Goal: Information Seeking & Learning: Learn about a topic

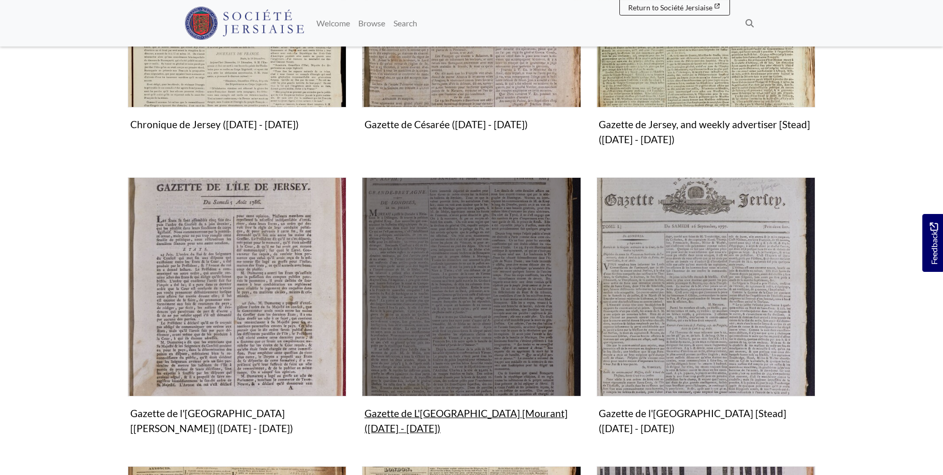
scroll to position [474, 0]
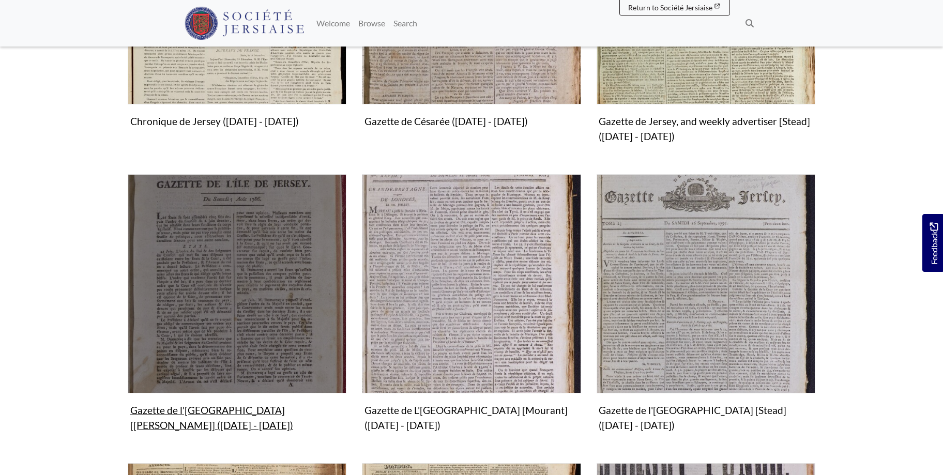
click at [249, 327] on img "Subcollection" at bounding box center [237, 283] width 219 height 219
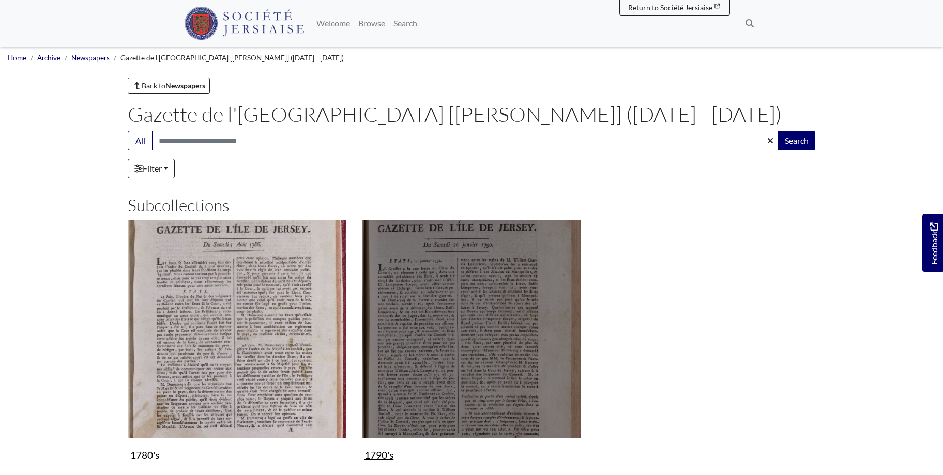
click at [492, 355] on img "Subcollection" at bounding box center [471, 329] width 219 height 219
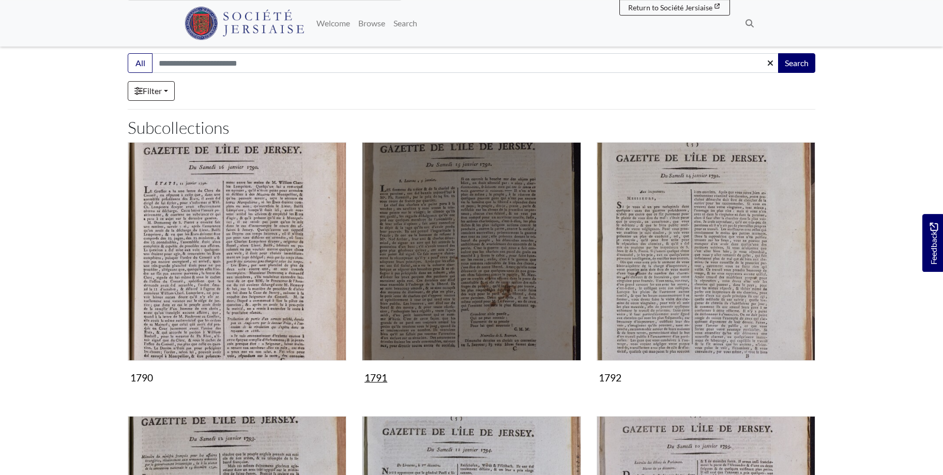
scroll to position [316, 0]
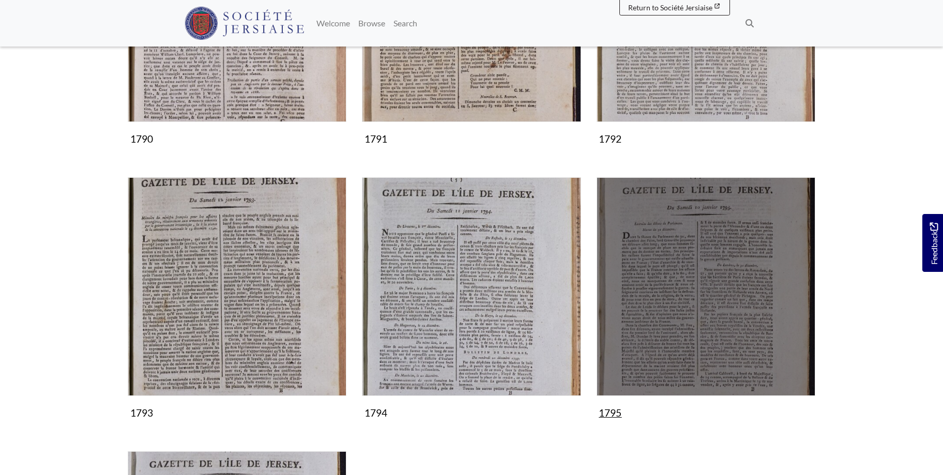
click at [653, 326] on img "Subcollection" at bounding box center [705, 286] width 219 height 219
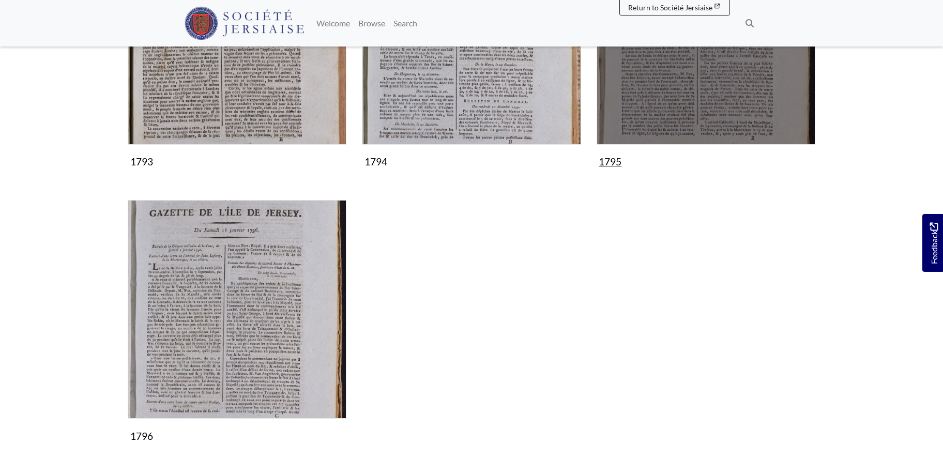
scroll to position [580, 0]
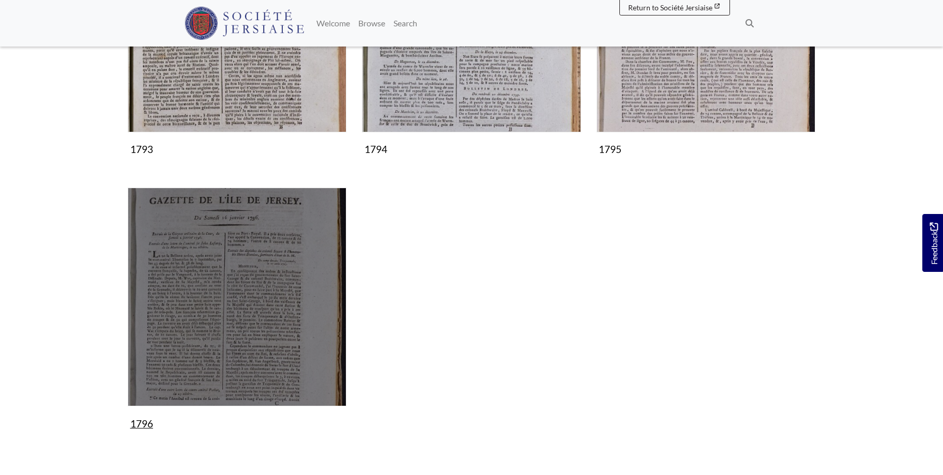
click at [233, 286] on img "Subcollection" at bounding box center [237, 297] width 219 height 219
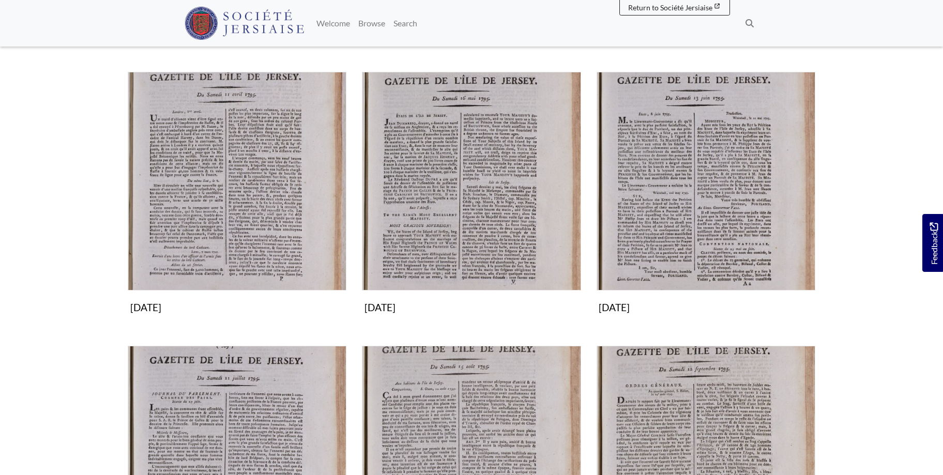
scroll to position [580, 0]
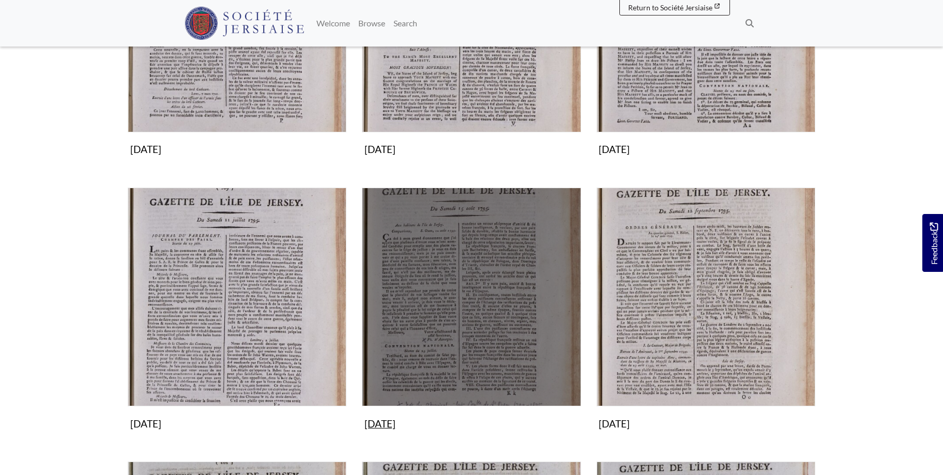
click at [467, 337] on img "Subcollection" at bounding box center [471, 297] width 219 height 219
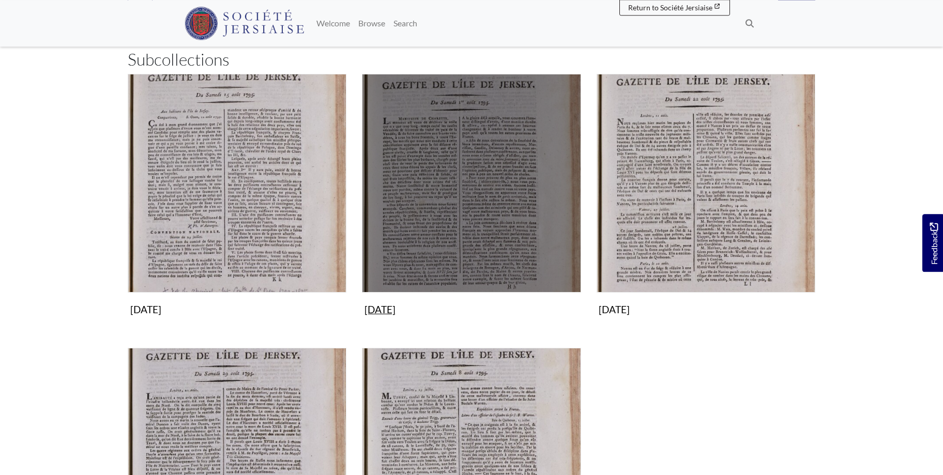
scroll to position [264, 0]
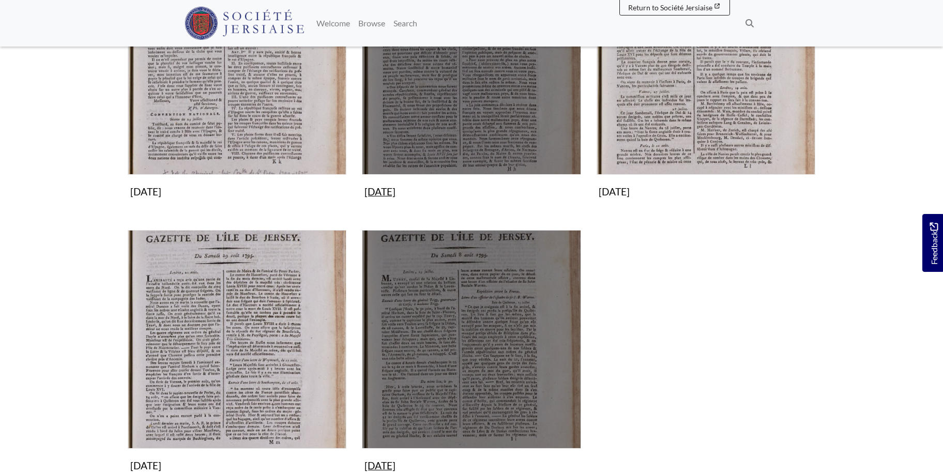
click at [467, 337] on img "Subcollection" at bounding box center [471, 339] width 219 height 219
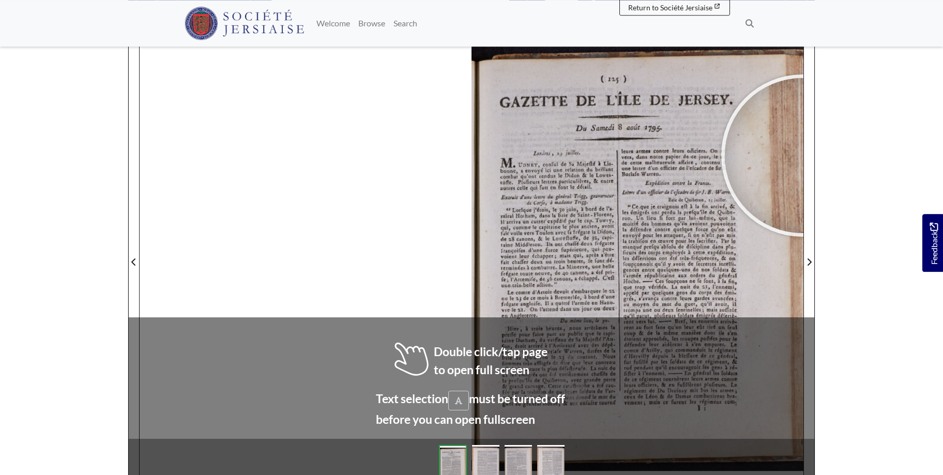
scroll to position [142, 0]
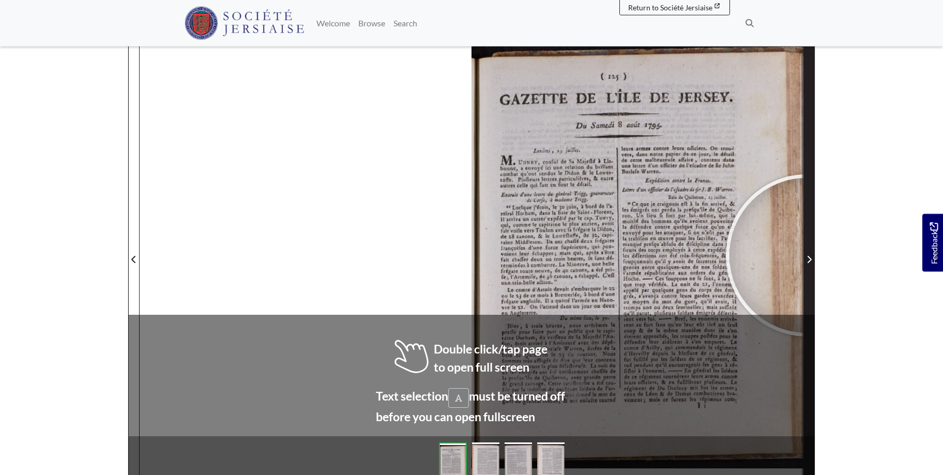
click at [807, 255] on span "Next Page" at bounding box center [809, 259] width 10 height 12
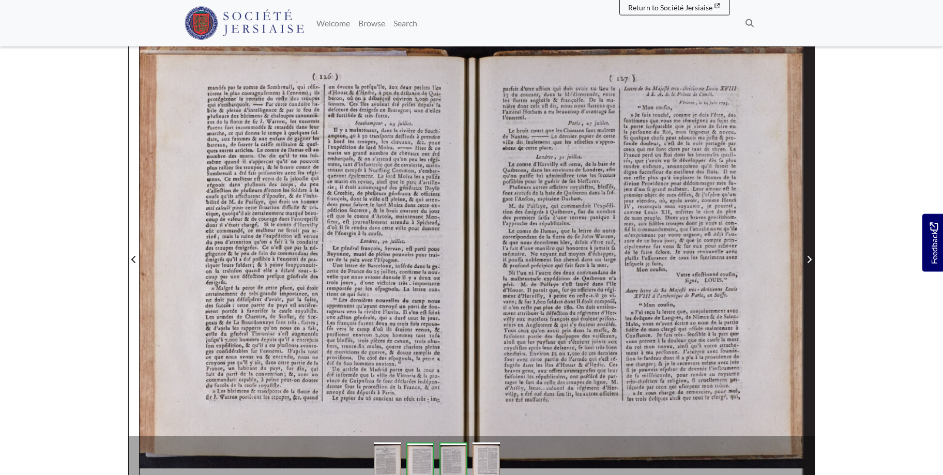
click at [807, 255] on span "Next Page" at bounding box center [809, 259] width 10 height 12
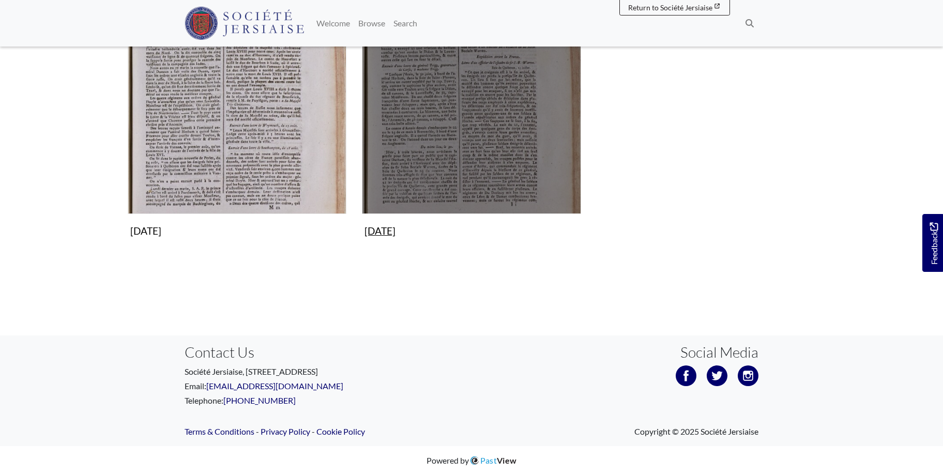
scroll to position [182, 0]
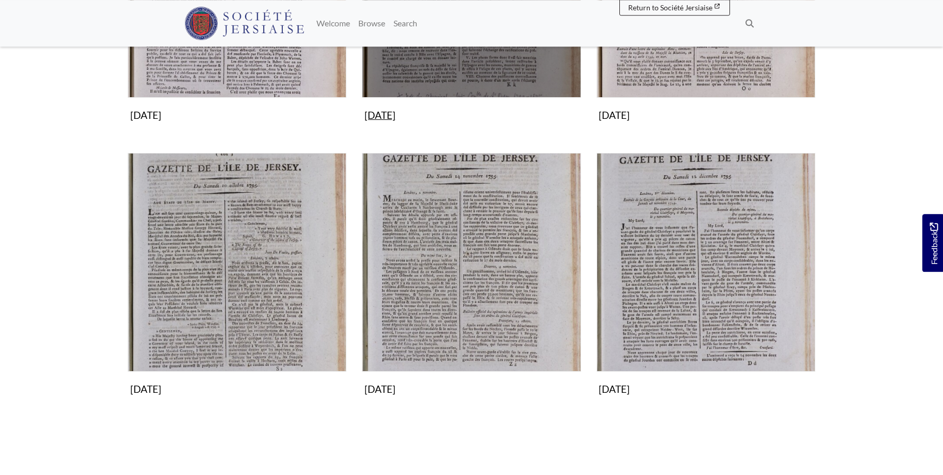
scroll to position [896, 0]
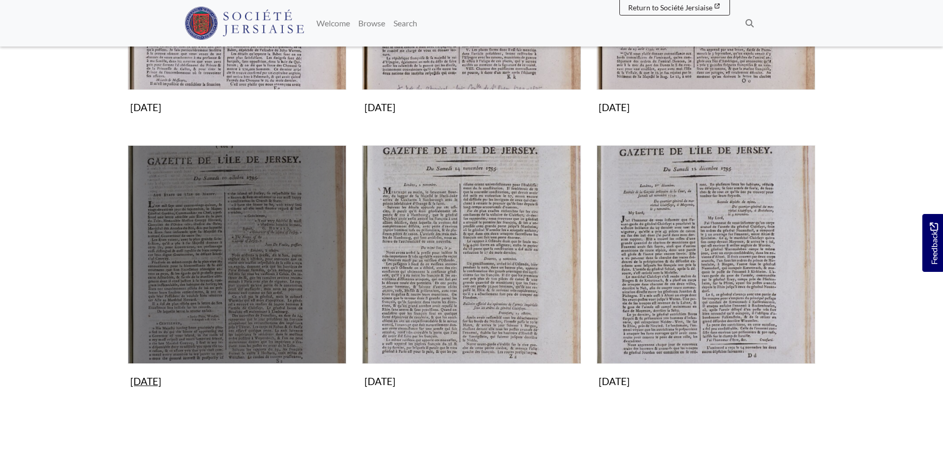
click at [256, 241] on img "Subcollection" at bounding box center [237, 254] width 219 height 219
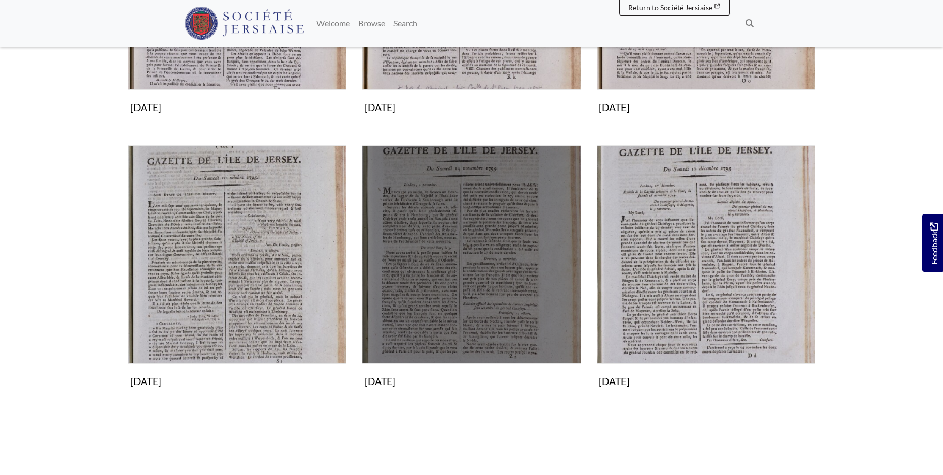
click at [486, 277] on img "Subcollection" at bounding box center [471, 254] width 219 height 219
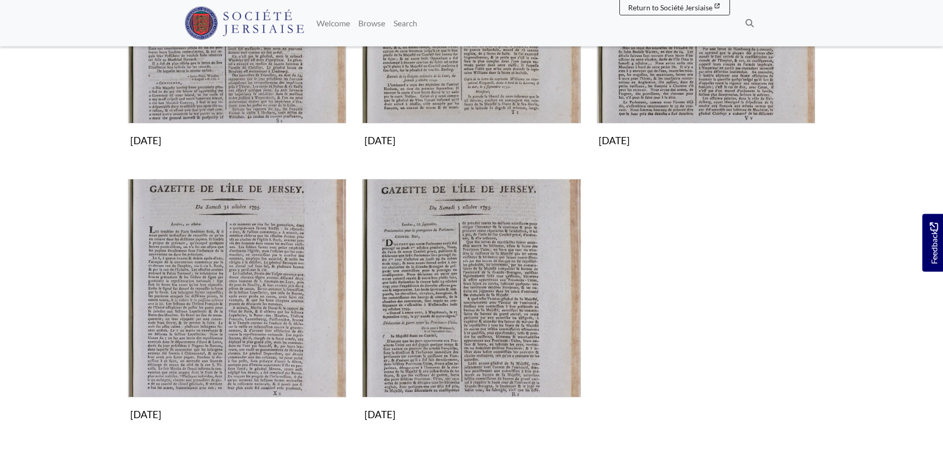
scroll to position [316, 0]
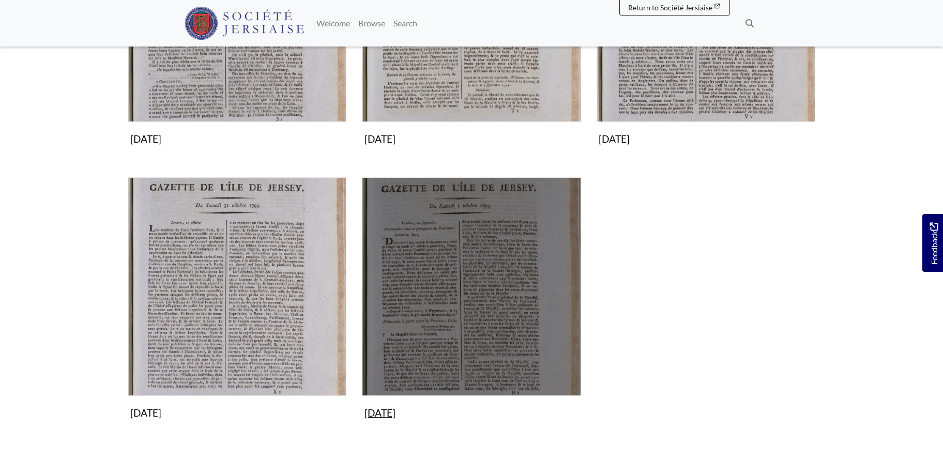
click at [463, 313] on img "Subcollection" at bounding box center [471, 286] width 219 height 219
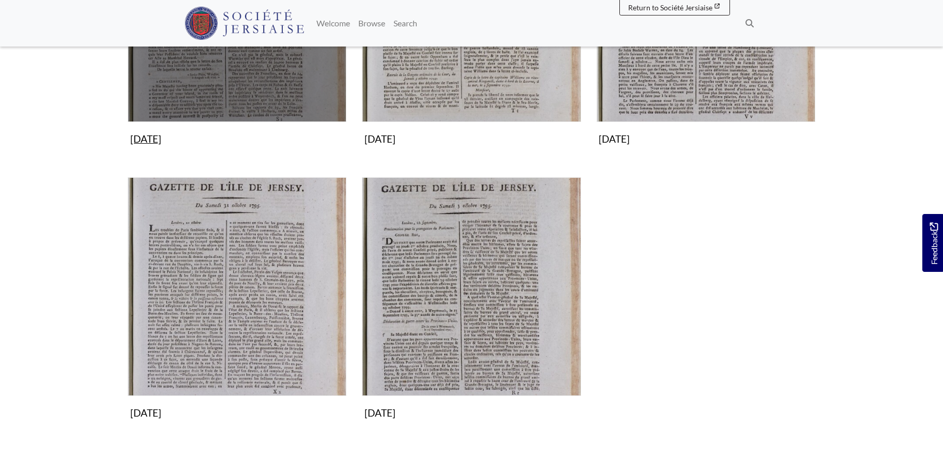
click at [255, 71] on img "Subcollection" at bounding box center [237, 12] width 219 height 219
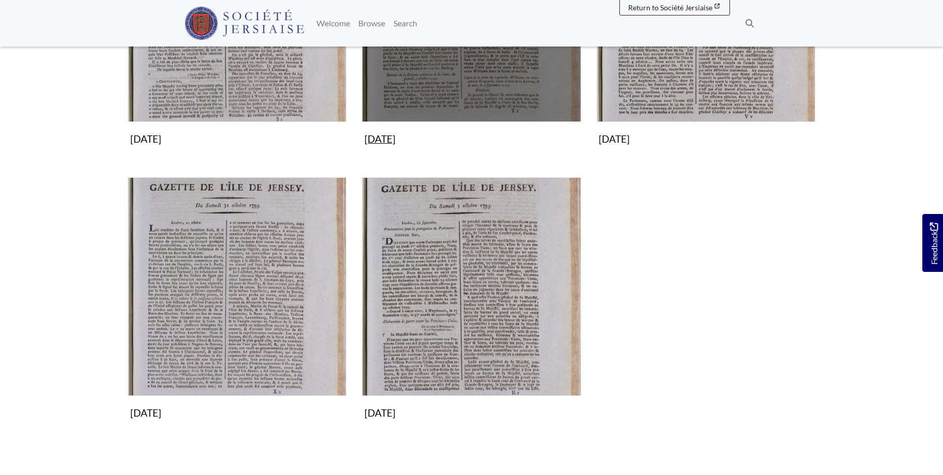
click at [475, 81] on img "Subcollection" at bounding box center [471, 12] width 219 height 219
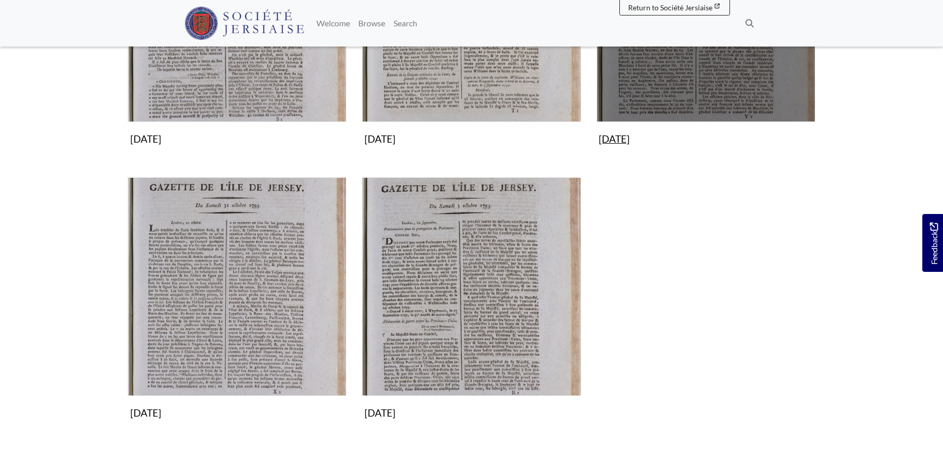
click at [672, 66] on img "Subcollection" at bounding box center [705, 12] width 219 height 219
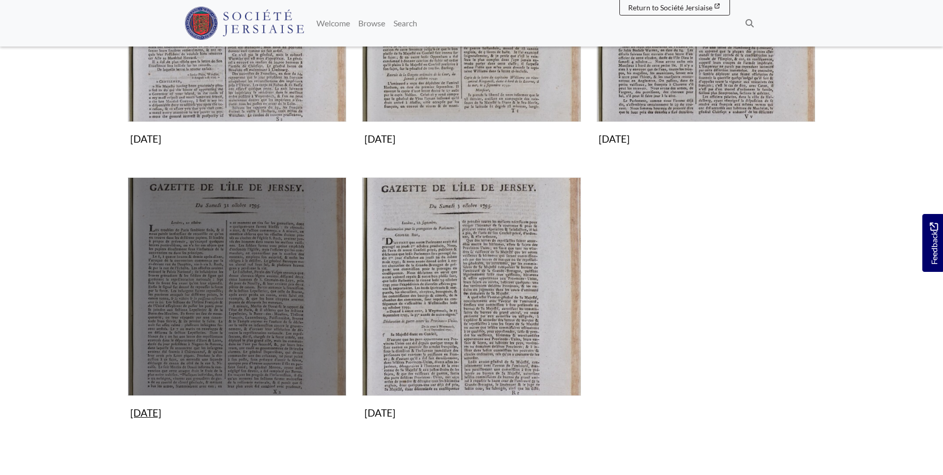
click at [224, 316] on img "Subcollection" at bounding box center [237, 286] width 219 height 219
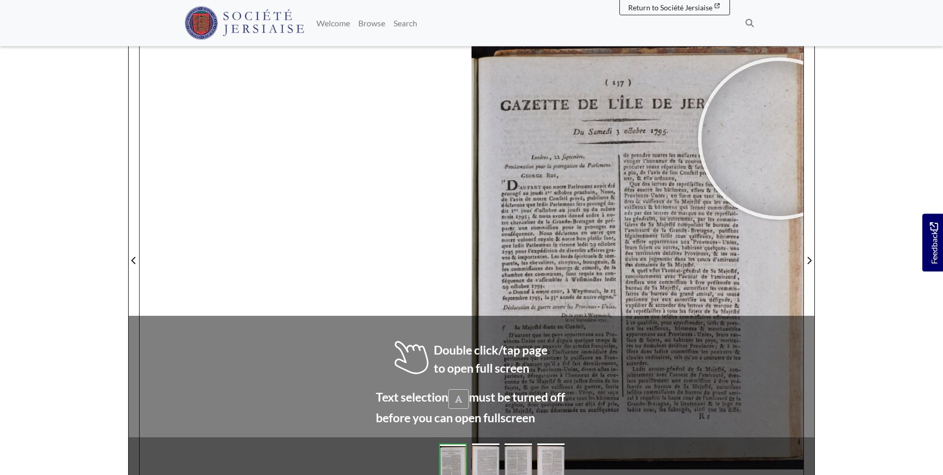
scroll to position [172, 0]
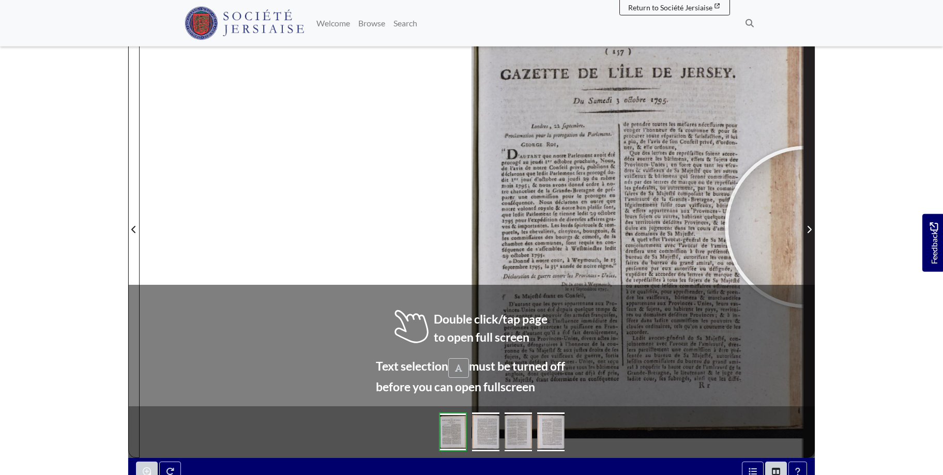
click at [805, 227] on span "Next Page" at bounding box center [809, 229] width 10 height 12
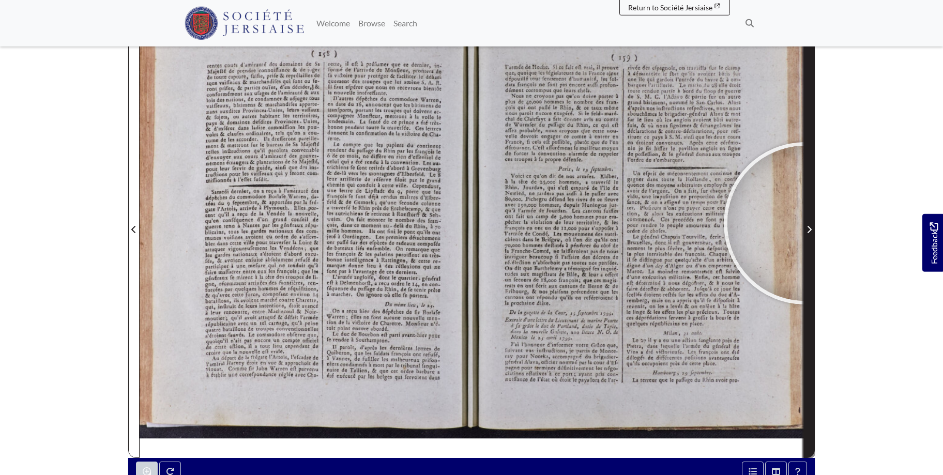
click at [805, 224] on span "Next Page" at bounding box center [809, 229] width 10 height 12
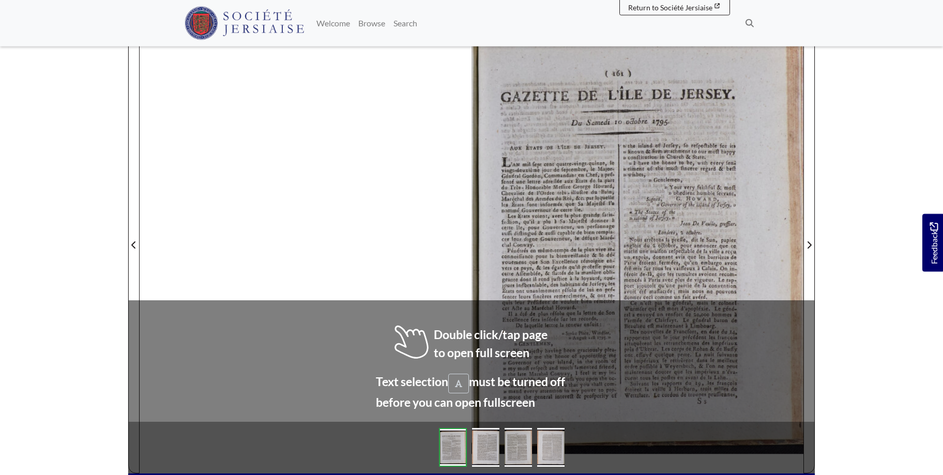
scroll to position [157, 0]
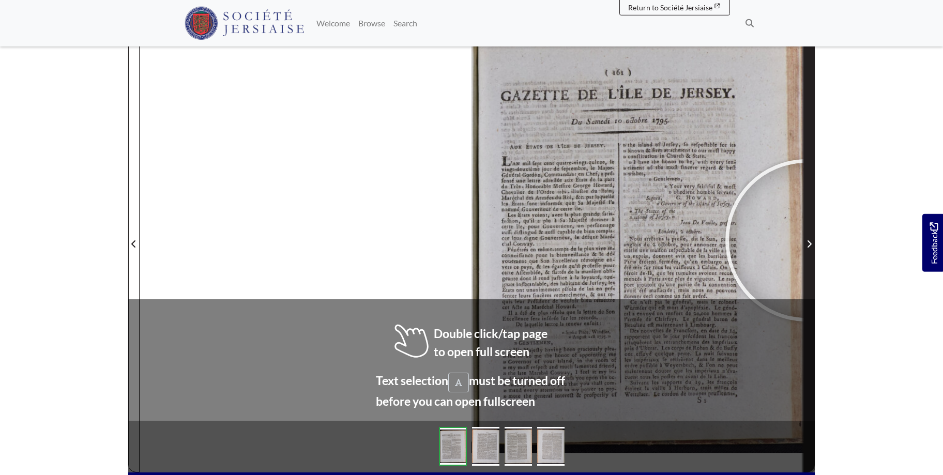
click at [807, 240] on icon "Next Page" at bounding box center [808, 244] width 5 height 8
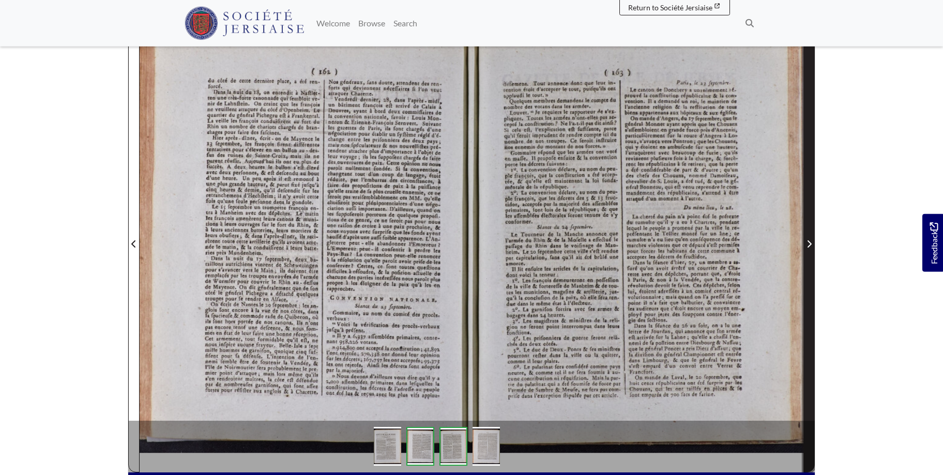
click at [809, 240] on icon "Next Page" at bounding box center [808, 244] width 5 height 8
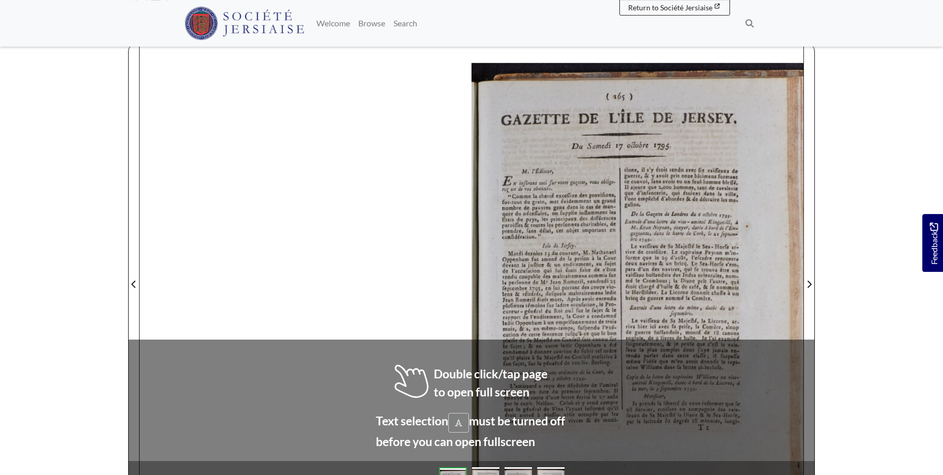
scroll to position [119, 0]
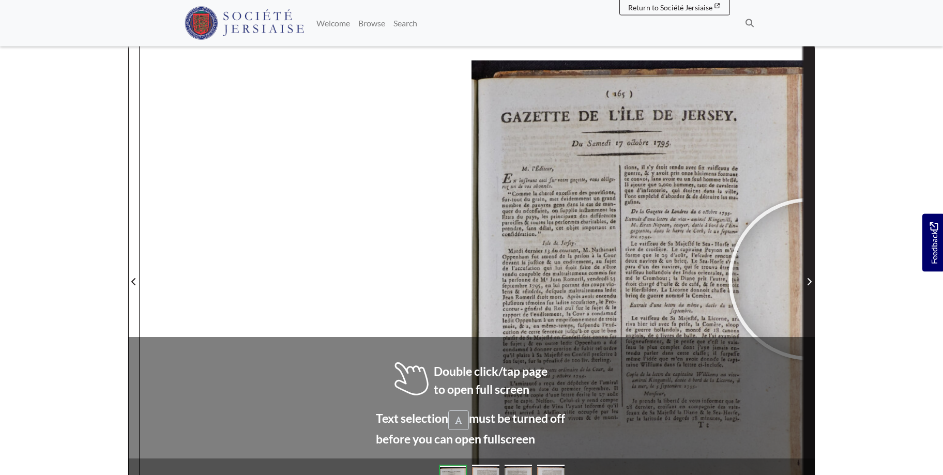
click at [809, 279] on icon "Next Page" at bounding box center [808, 282] width 5 height 8
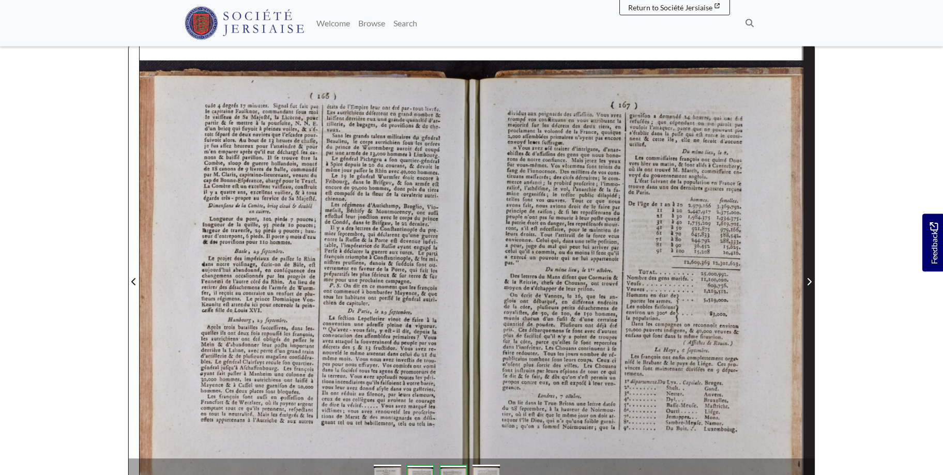
click at [809, 279] on icon "Next Page" at bounding box center [808, 282] width 5 height 8
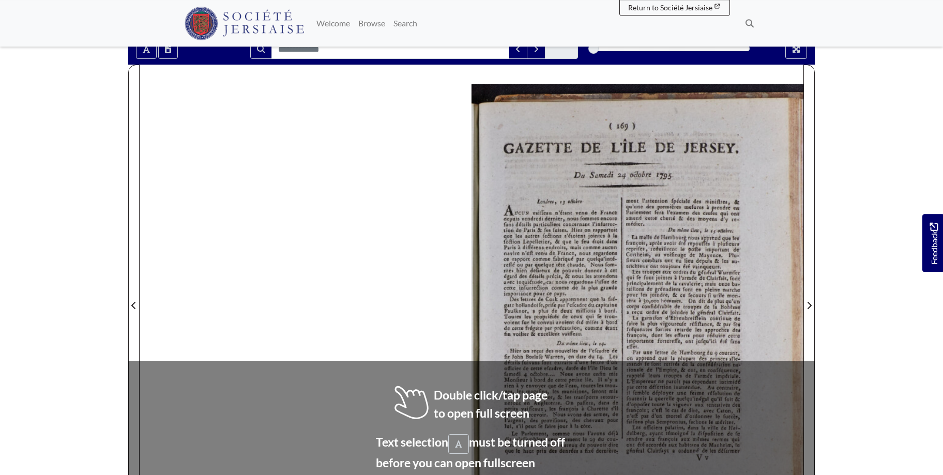
scroll to position [99, 0]
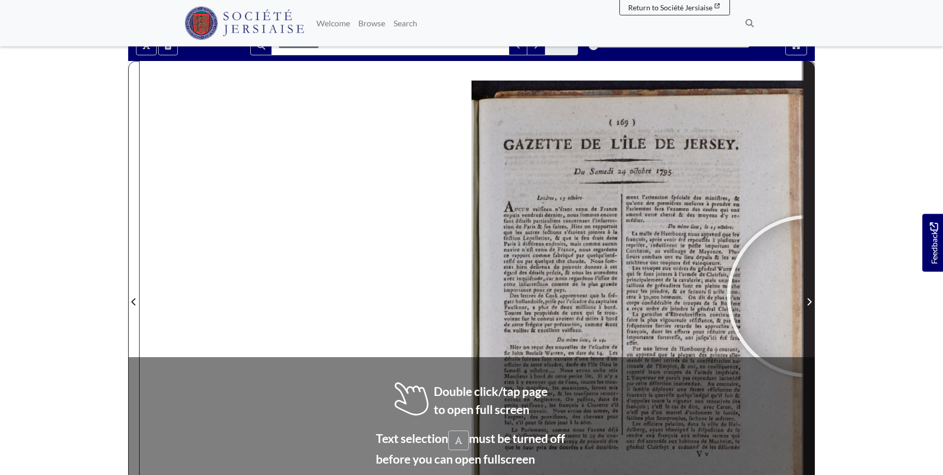
click at [807, 296] on span "Next Page" at bounding box center [809, 302] width 10 height 12
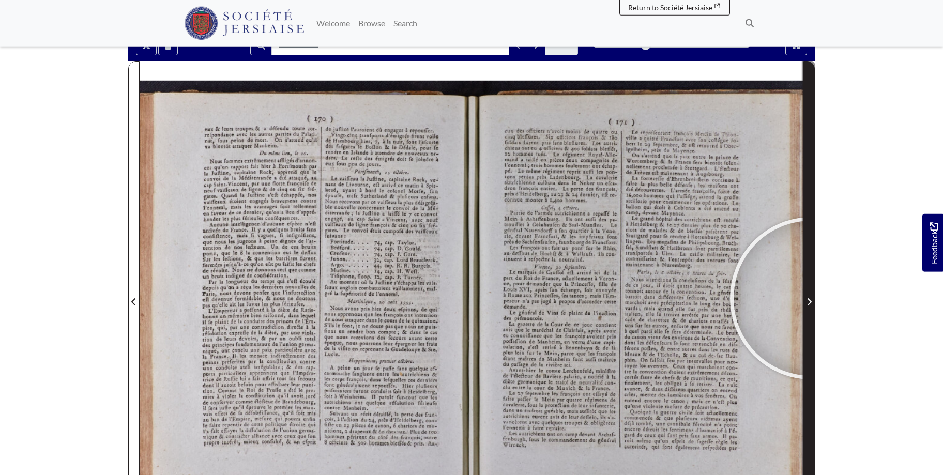
click at [811, 298] on icon "Next Page" at bounding box center [808, 302] width 5 height 8
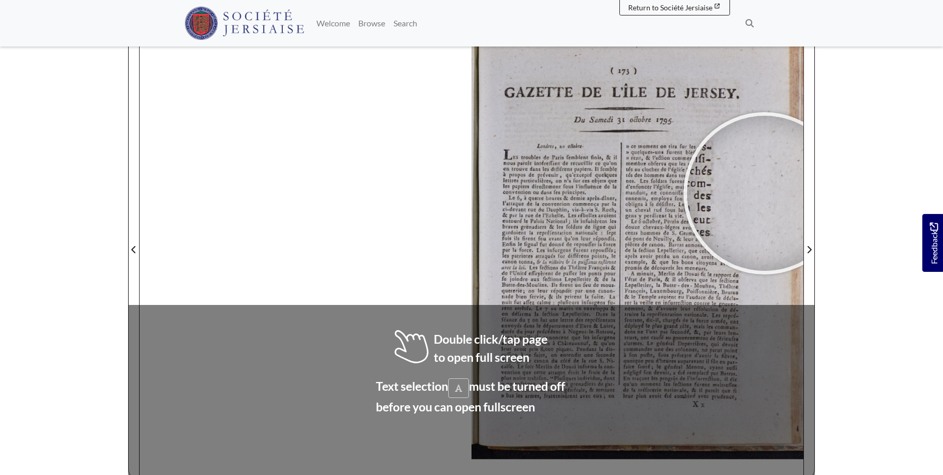
scroll to position [158, 0]
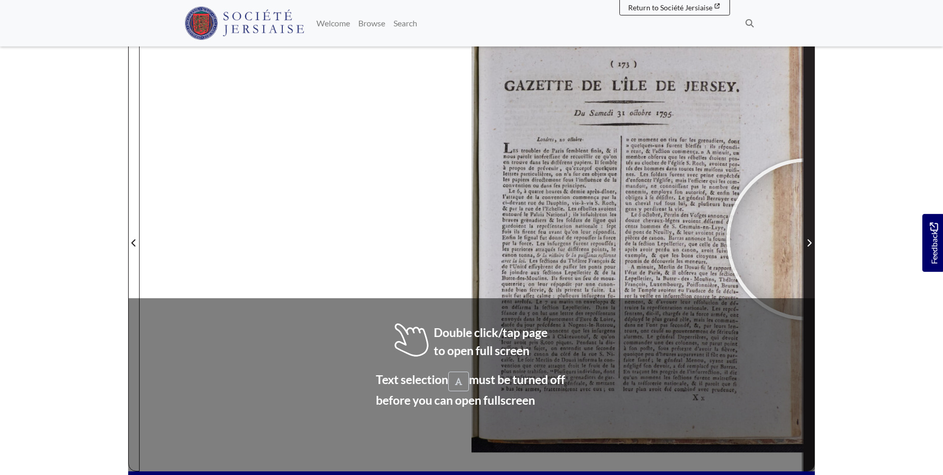
click at [807, 239] on icon "Next Page" at bounding box center [808, 243] width 5 height 8
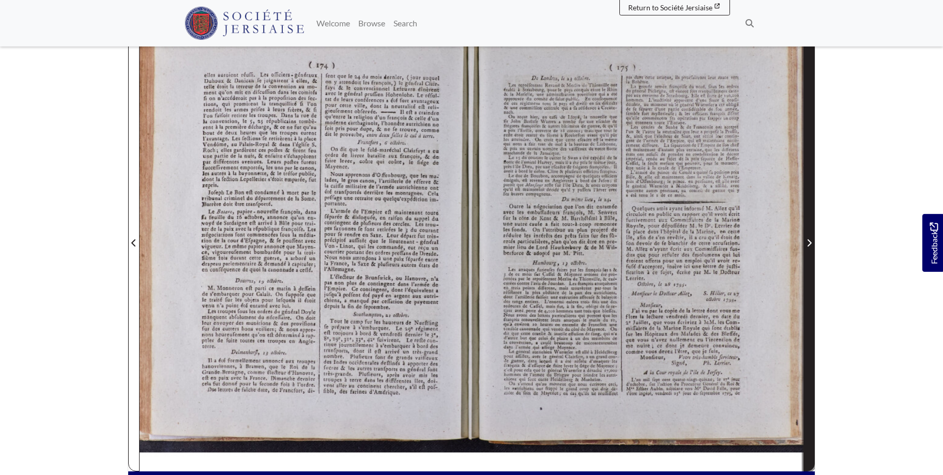
click at [807, 239] on icon "Next Page" at bounding box center [808, 243] width 5 height 8
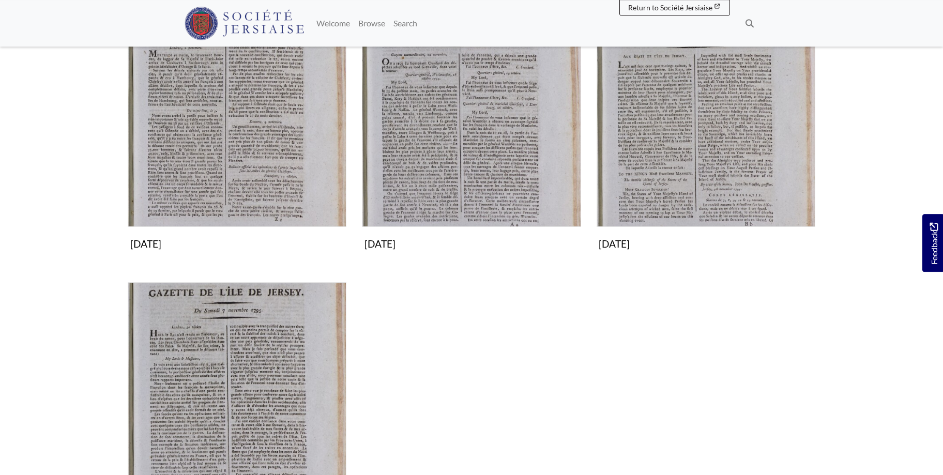
scroll to position [264, 0]
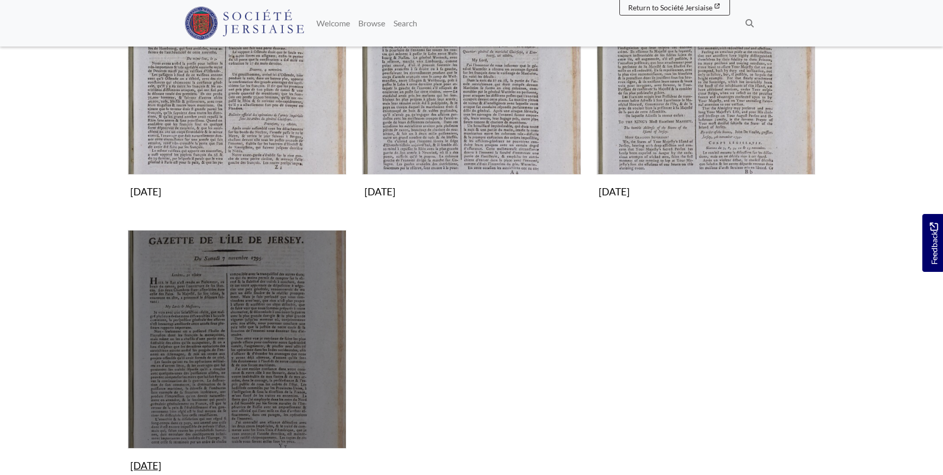
click at [280, 360] on img "Subcollection" at bounding box center [237, 339] width 219 height 219
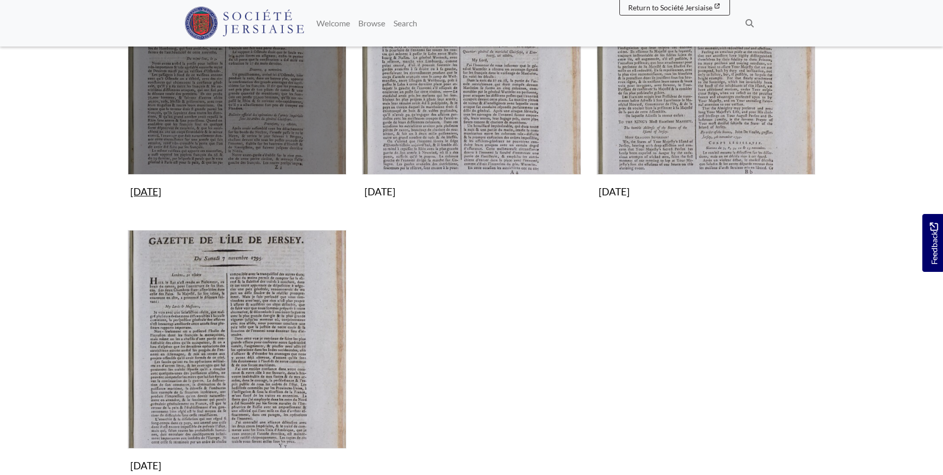
click at [252, 99] on img "Subcollection" at bounding box center [237, 65] width 219 height 219
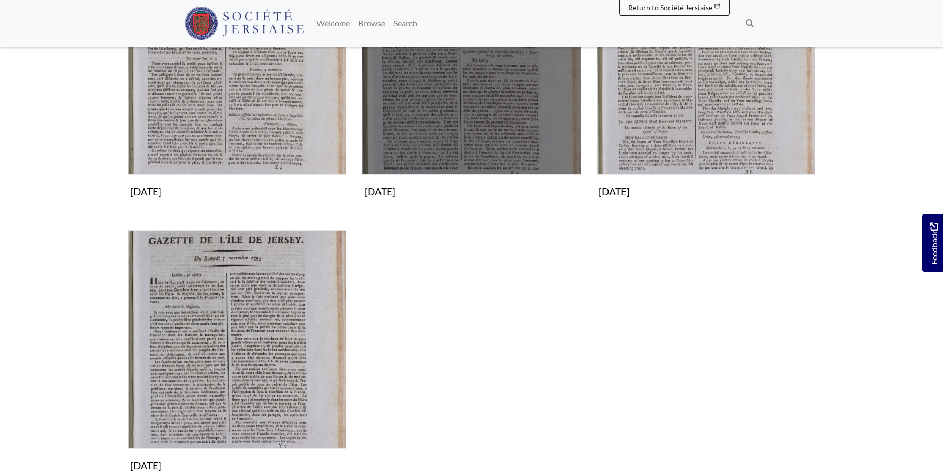
click at [458, 103] on img "Subcollection" at bounding box center [471, 65] width 219 height 219
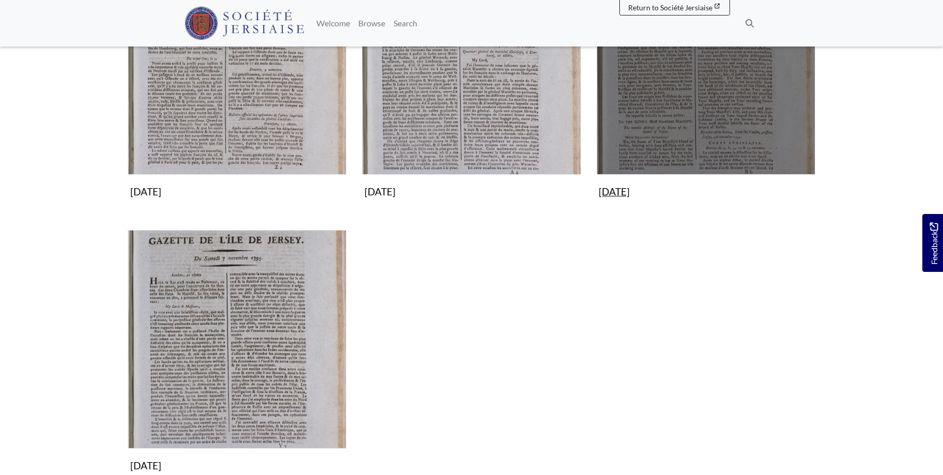
click at [708, 105] on img "Subcollection" at bounding box center [705, 65] width 219 height 219
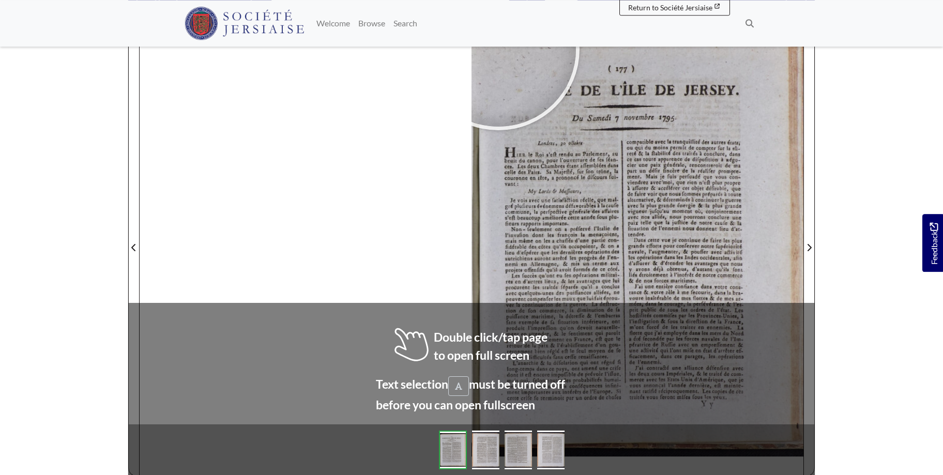
scroll to position [181, 0]
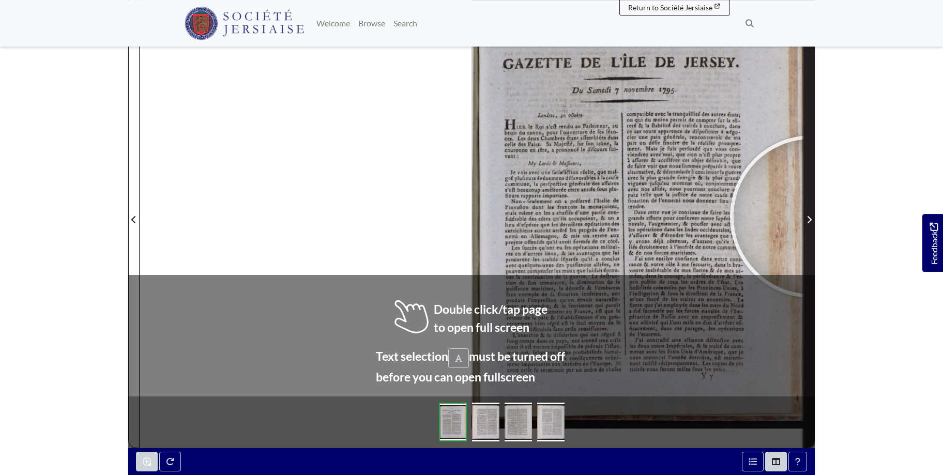
click at [811, 217] on icon "Next Page" at bounding box center [808, 219] width 5 height 8
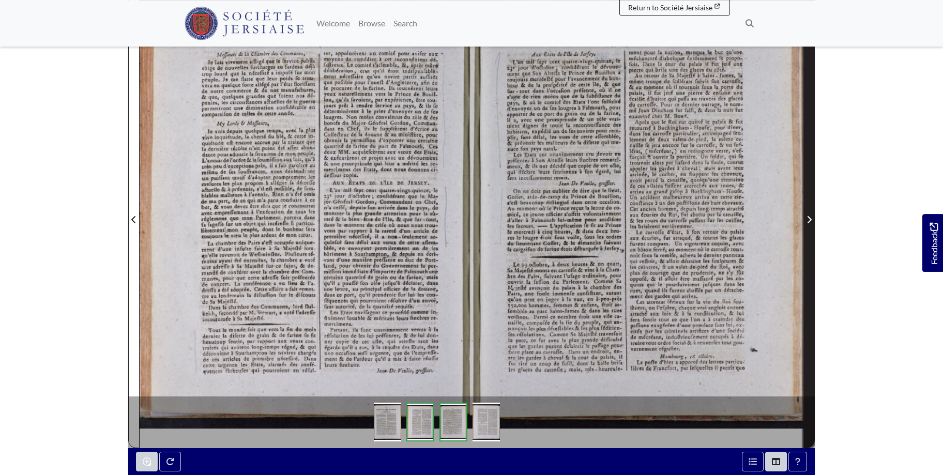
click at [811, 217] on icon "Next Page" at bounding box center [808, 219] width 5 height 8
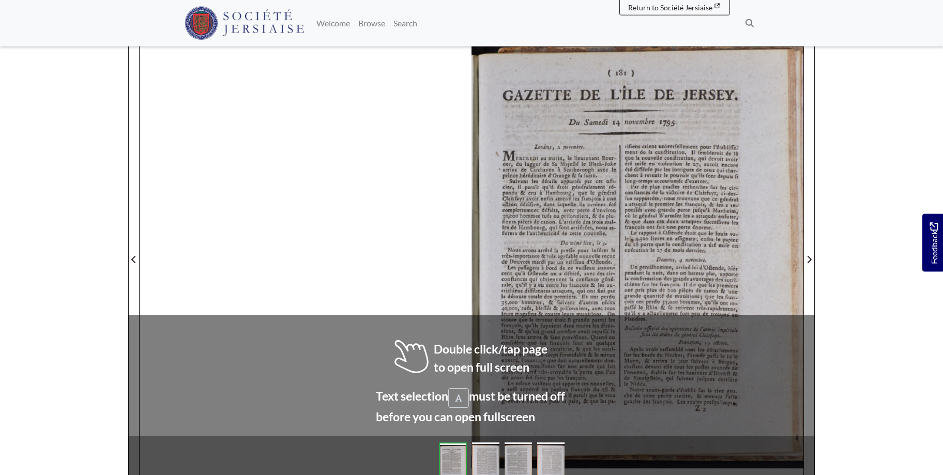
scroll to position [145, 0]
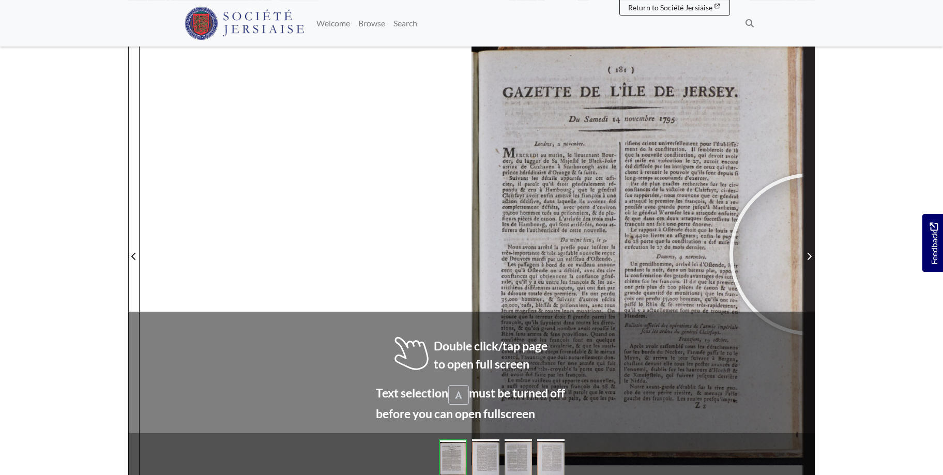
click at [810, 254] on icon "Next Page" at bounding box center [808, 256] width 5 height 8
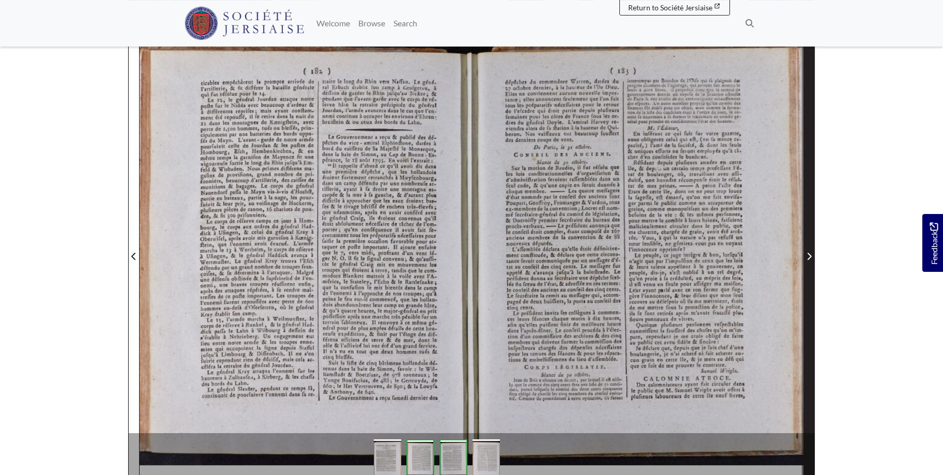
click at [807, 248] on span "Next Page" at bounding box center [809, 250] width 10 height 468
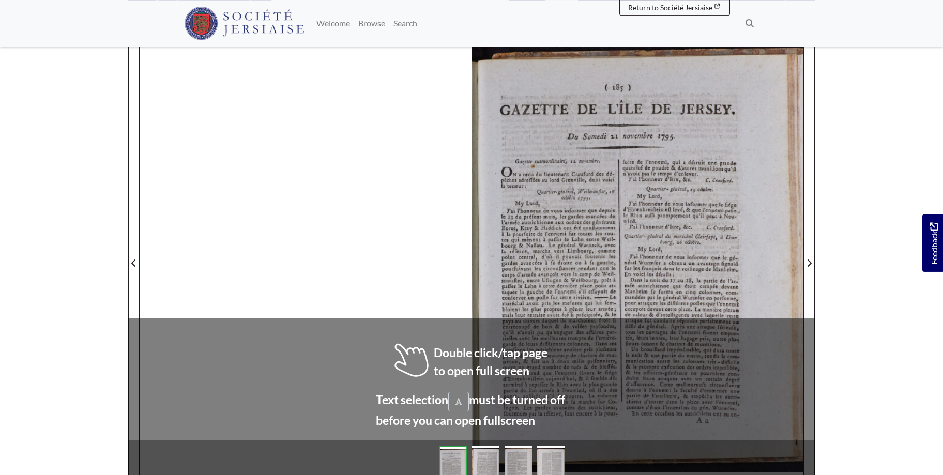
scroll to position [140, 0]
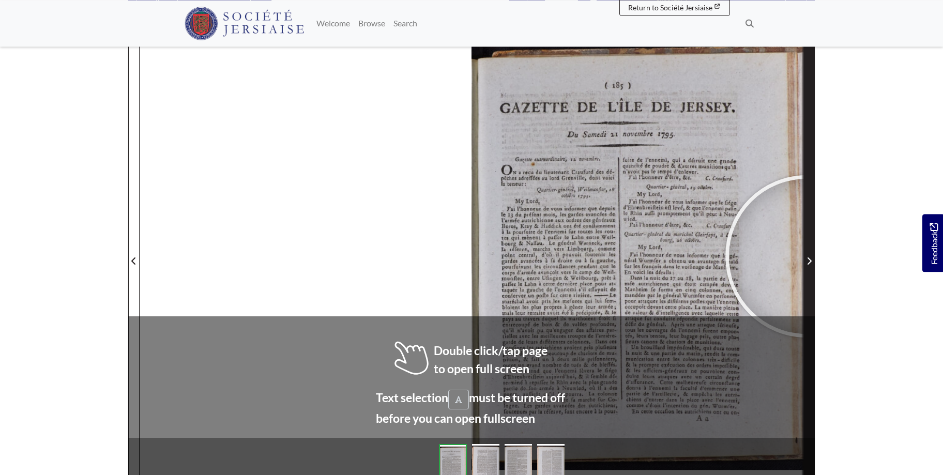
click at [806, 256] on span "Next Page" at bounding box center [809, 261] width 10 height 12
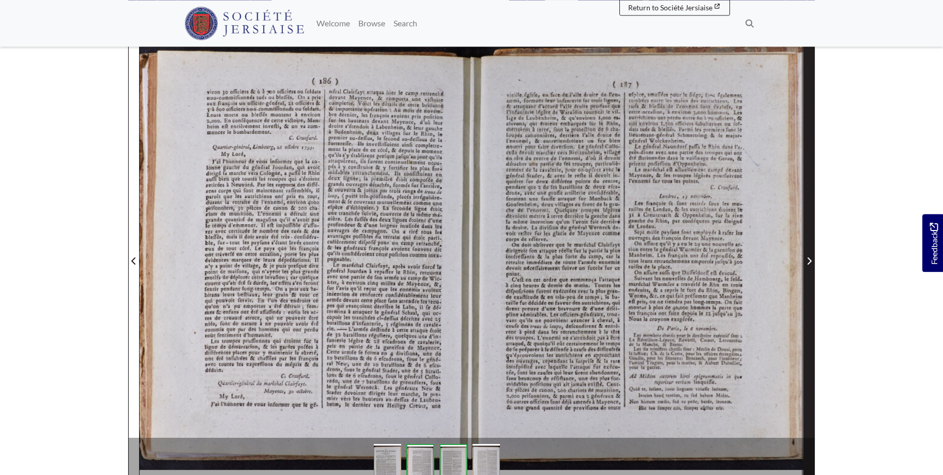
click at [811, 258] on icon "Next Page" at bounding box center [808, 261] width 5 height 8
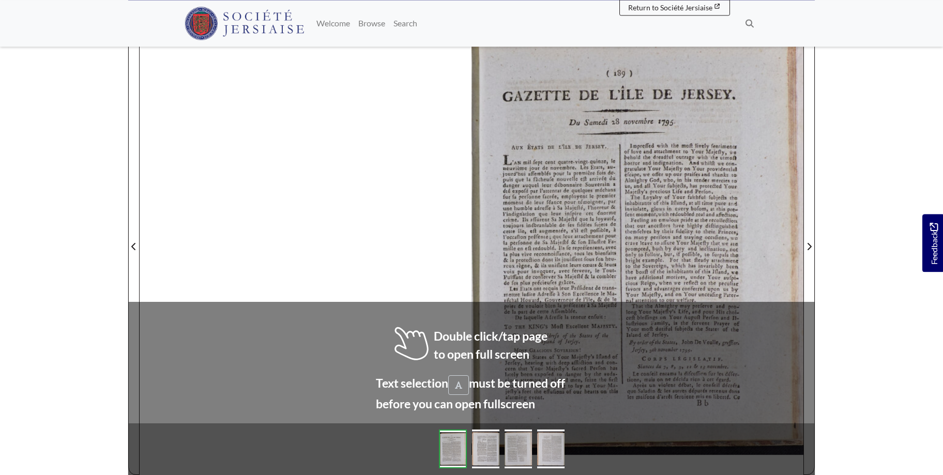
scroll to position [155, 0]
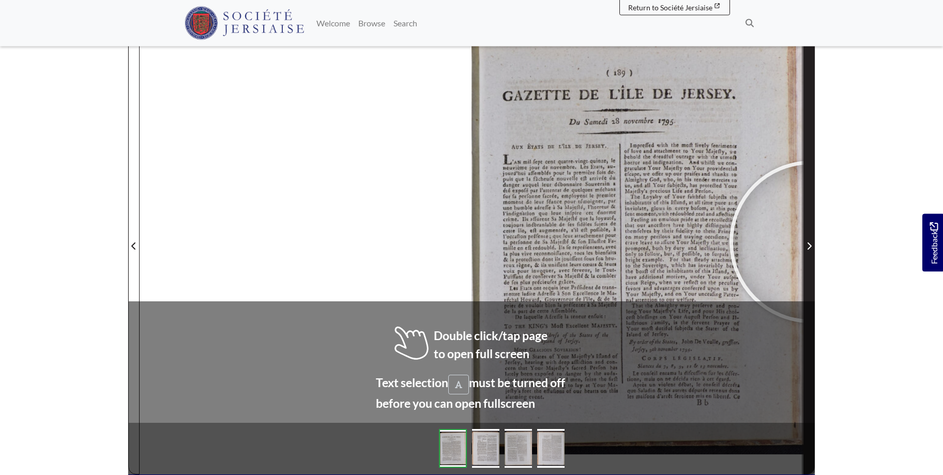
click at [810, 242] on span "Next Page" at bounding box center [809, 246] width 10 height 12
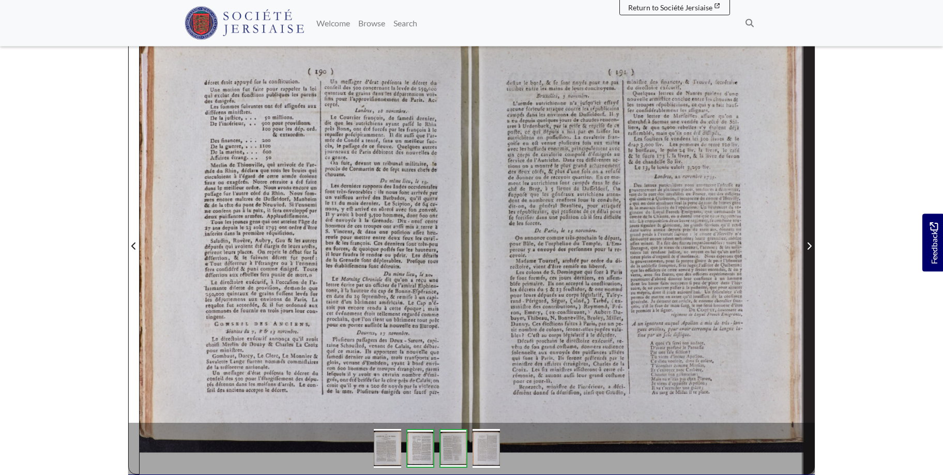
click at [809, 243] on icon "Next Page" at bounding box center [808, 246] width 5 height 8
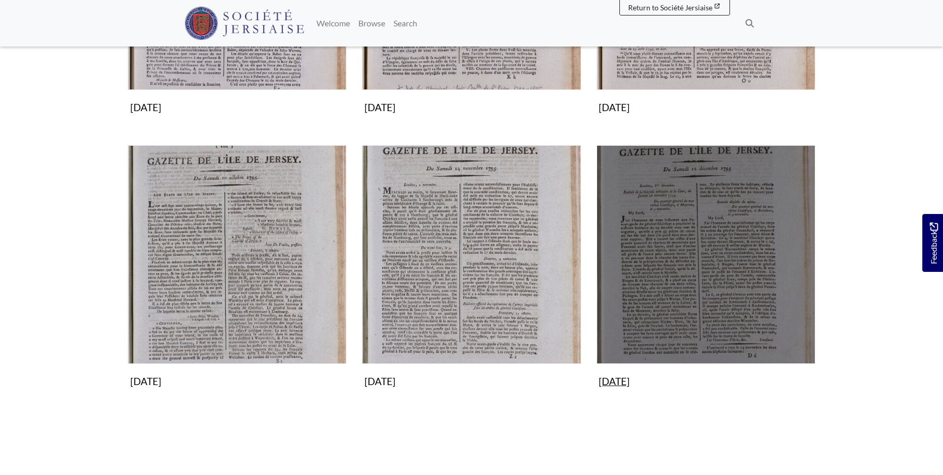
scroll to position [896, 0]
click at [738, 302] on img "Subcollection" at bounding box center [705, 254] width 219 height 219
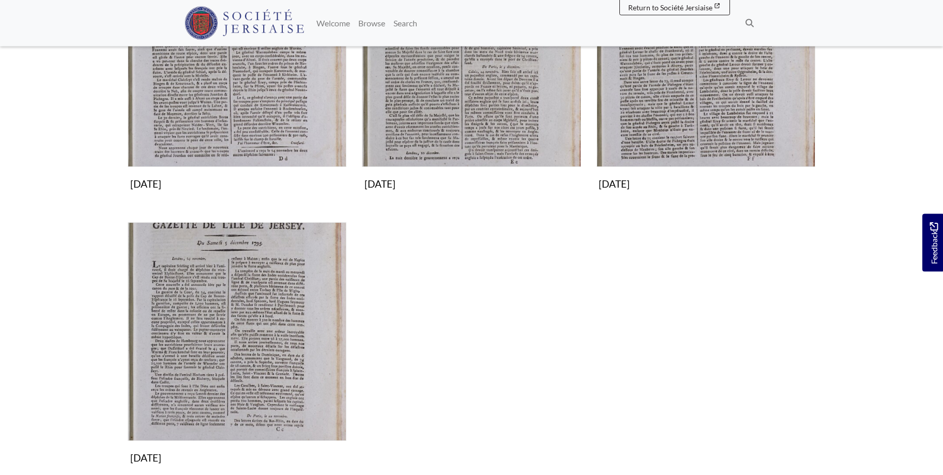
scroll to position [279, 0]
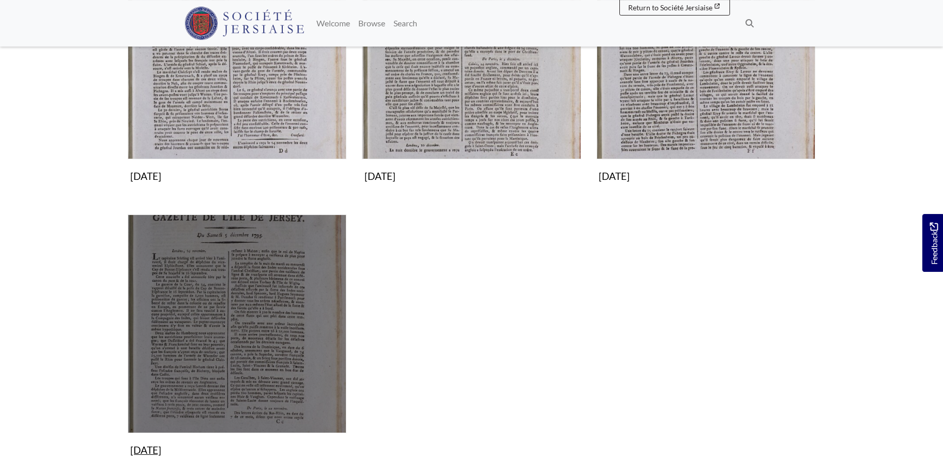
click at [264, 310] on img "Subcollection" at bounding box center [237, 323] width 219 height 219
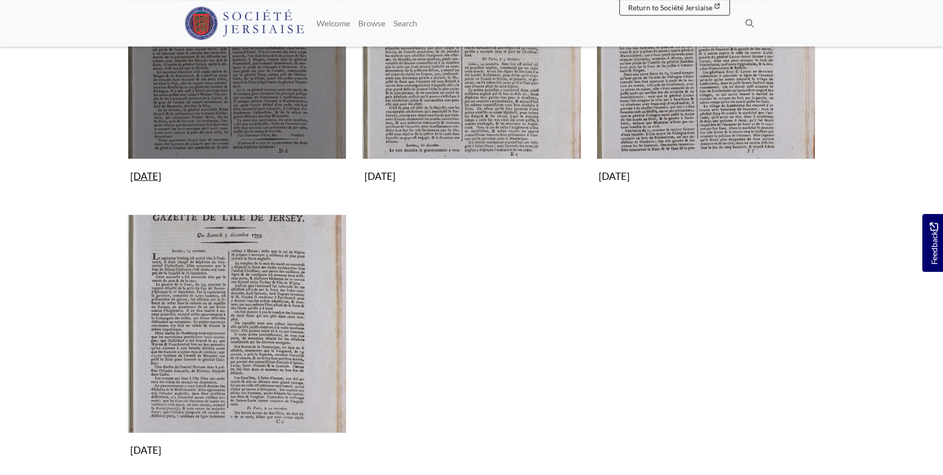
click at [274, 103] on img "Subcollection" at bounding box center [237, 50] width 219 height 219
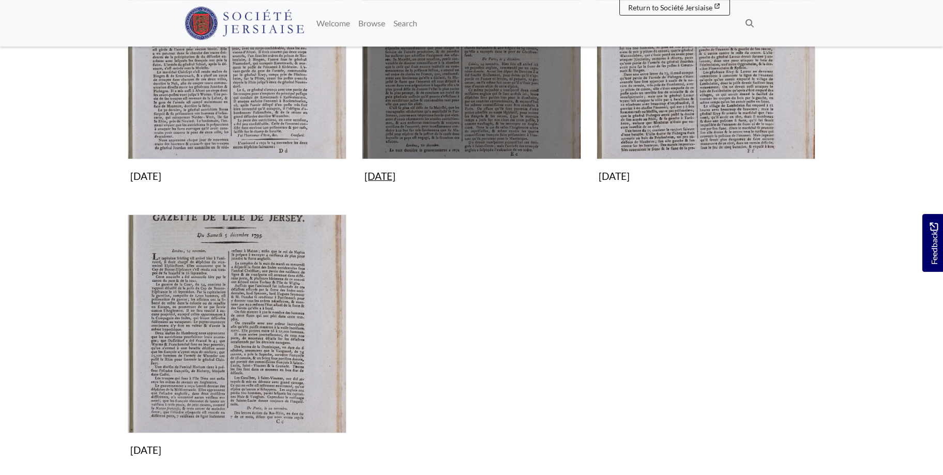
click at [441, 86] on img "Subcollection" at bounding box center [471, 50] width 219 height 219
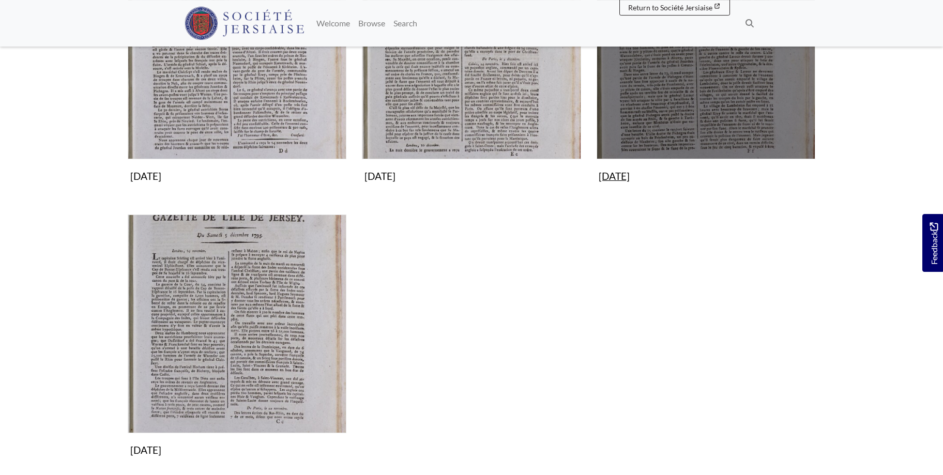
click at [650, 95] on img "Subcollection" at bounding box center [705, 50] width 219 height 219
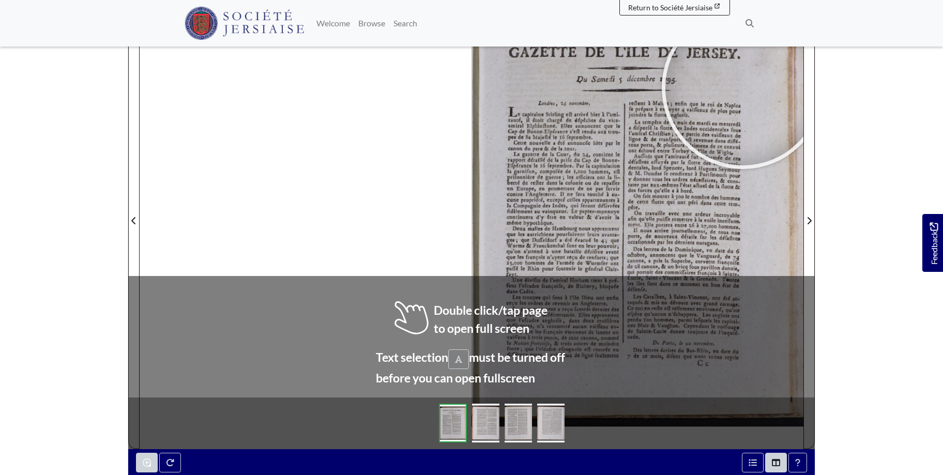
scroll to position [195, 0]
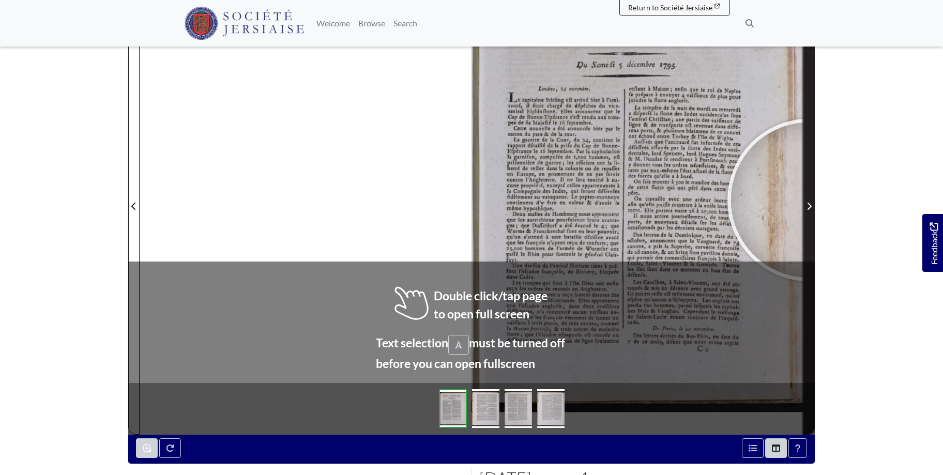
click at [808, 200] on span "Next Page" at bounding box center [809, 200] width 10 height 468
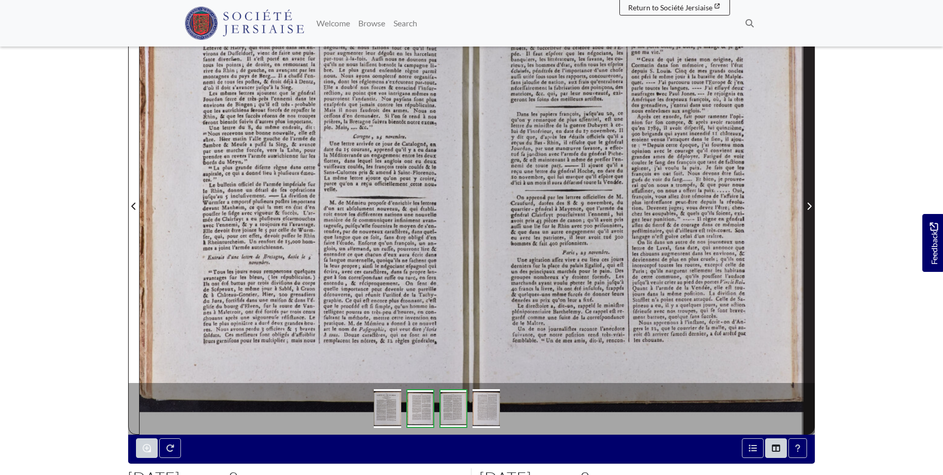
click at [808, 200] on span "Next Page" at bounding box center [809, 200] width 10 height 468
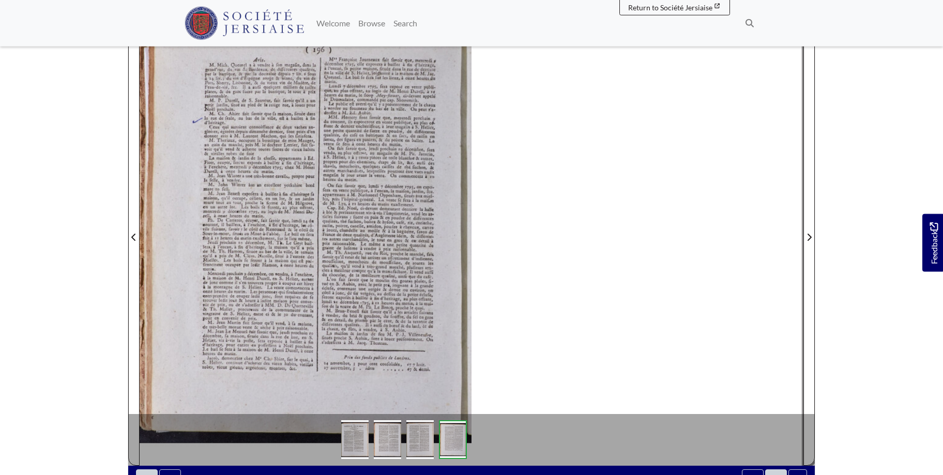
scroll to position [156, 0]
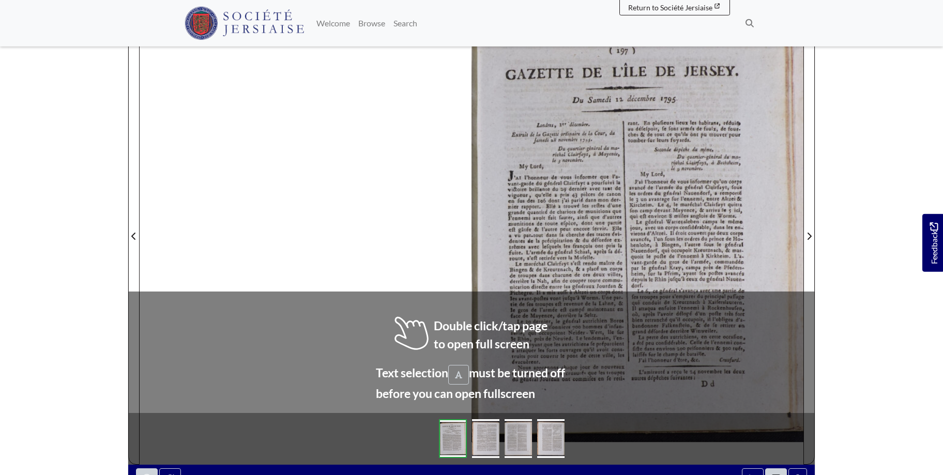
scroll to position [167, 0]
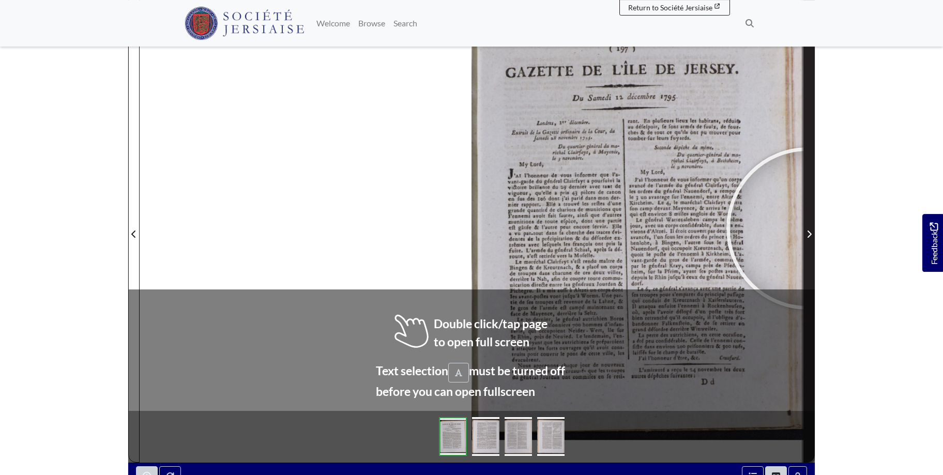
click at [807, 228] on span "Next Page" at bounding box center [809, 234] width 10 height 12
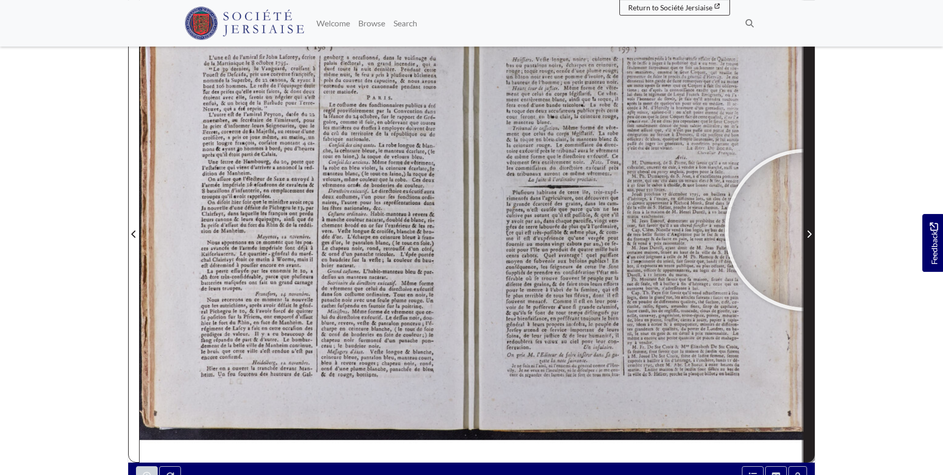
click at [806, 230] on span "Next Page" at bounding box center [809, 234] width 10 height 12
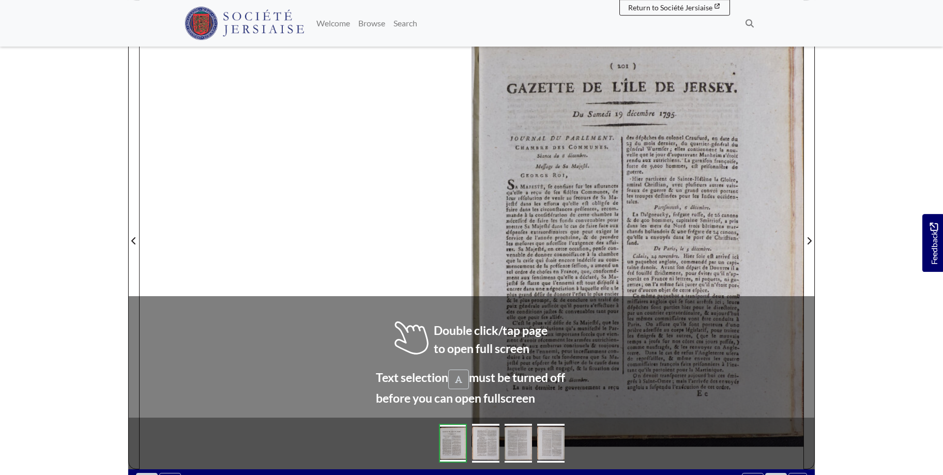
scroll to position [165, 0]
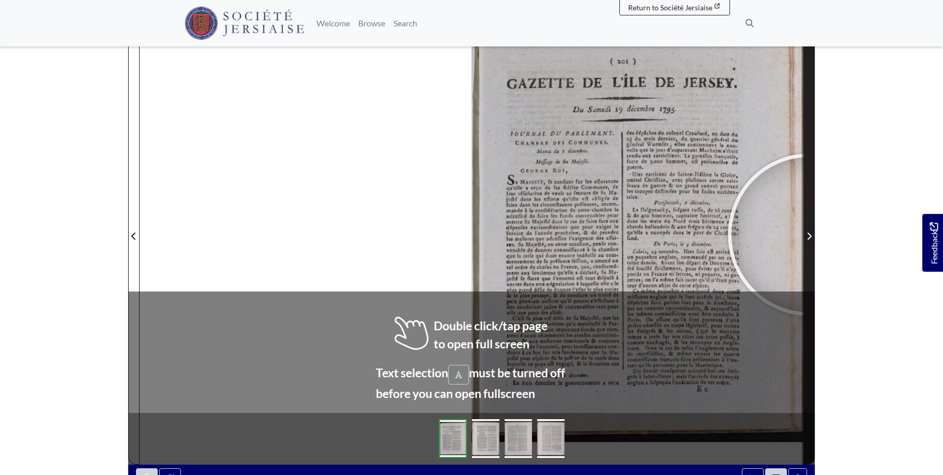
click at [809, 235] on icon "Next Page" at bounding box center [809, 236] width 4 height 7
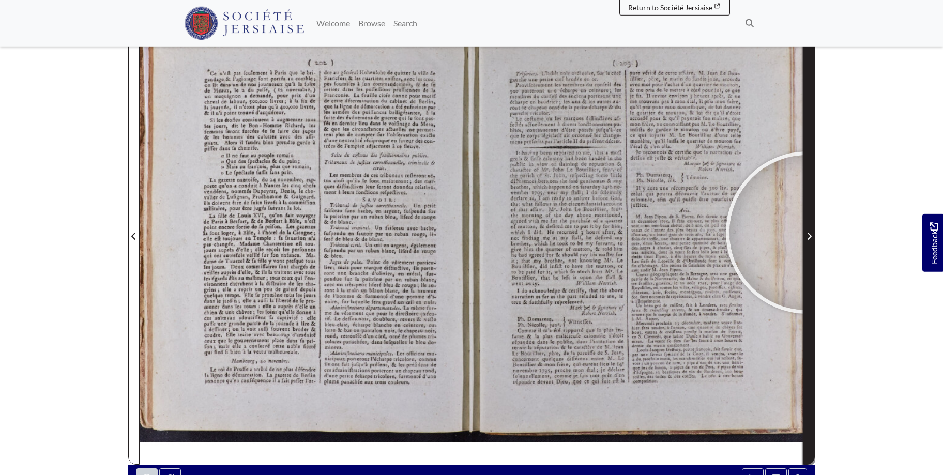
click at [807, 233] on icon "Next Page" at bounding box center [808, 236] width 5 height 8
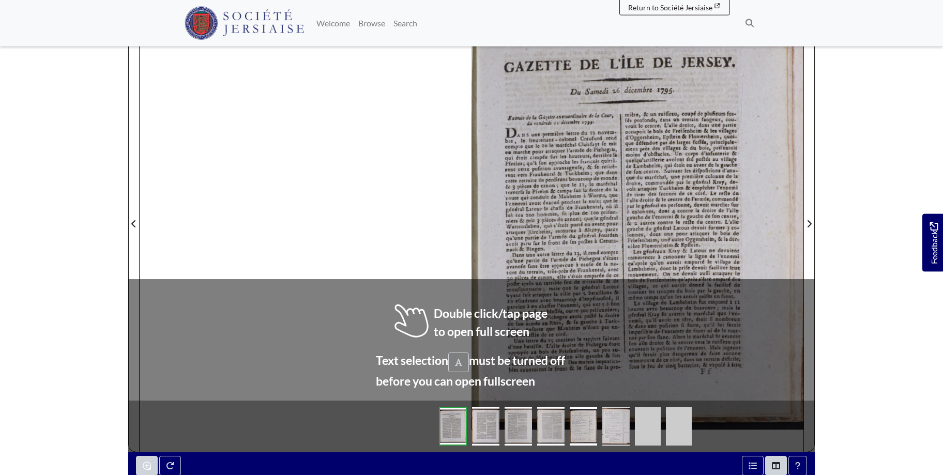
scroll to position [182, 0]
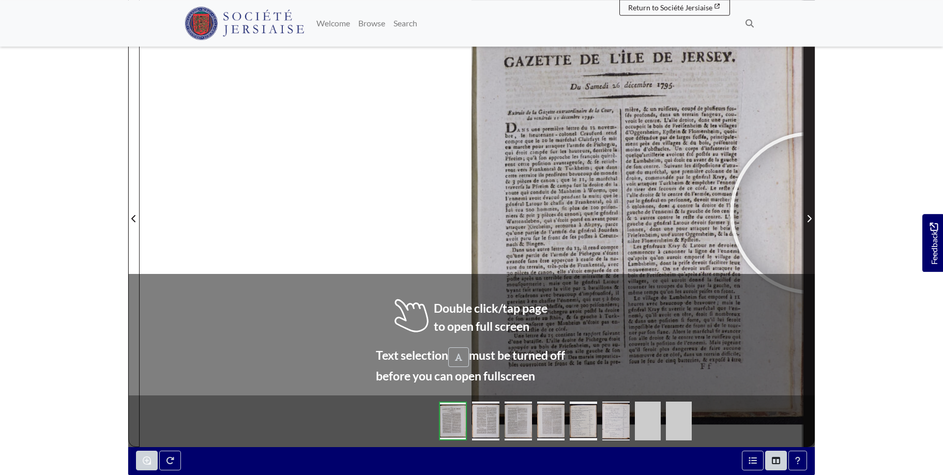
click at [811, 213] on span "Next Page" at bounding box center [809, 218] width 10 height 12
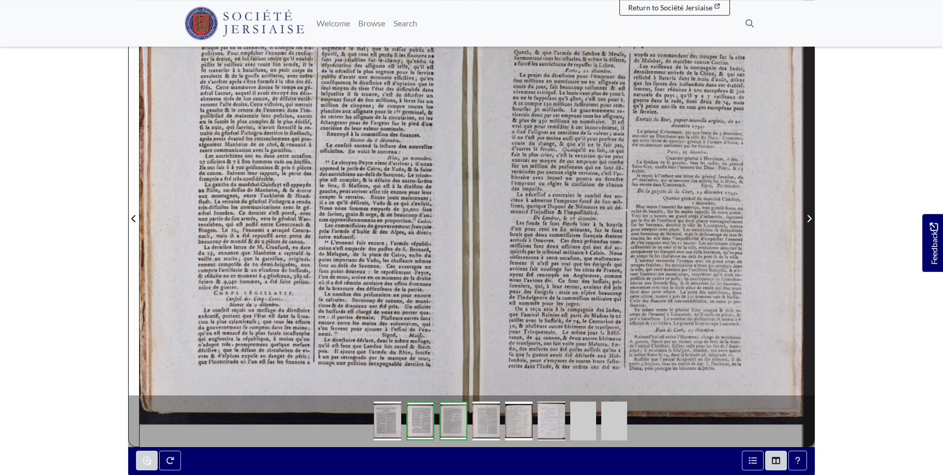
click at [808, 214] on span "Next Page" at bounding box center [809, 218] width 10 height 12
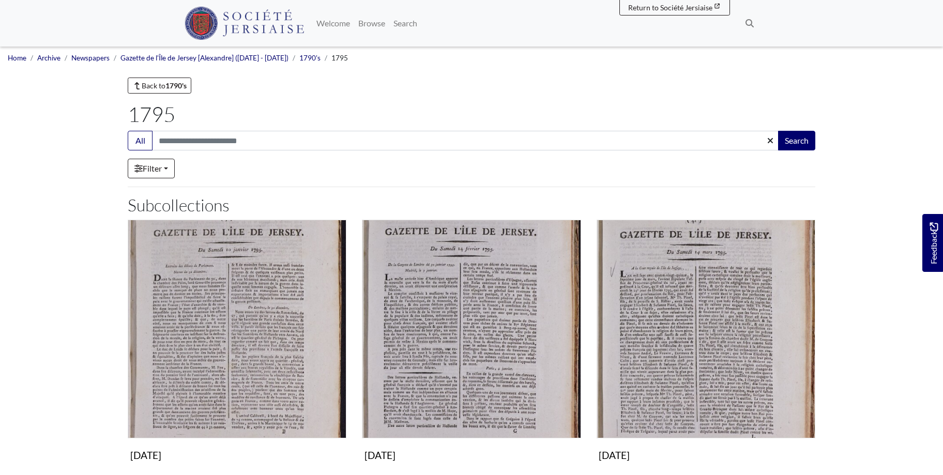
scroll to position [896, 0]
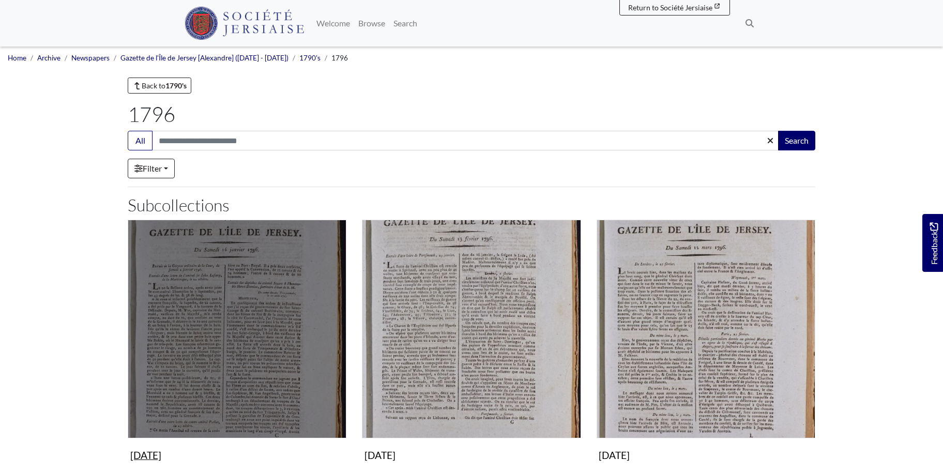
click at [260, 320] on img "Subcollection" at bounding box center [237, 329] width 219 height 219
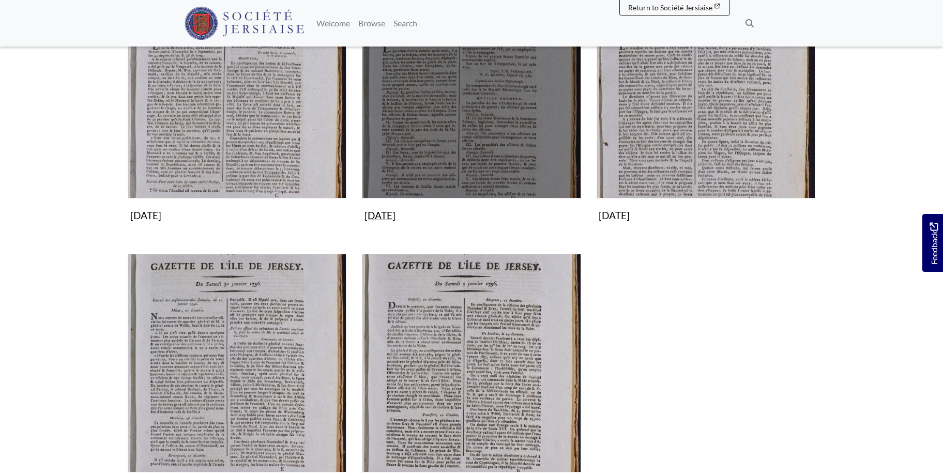
scroll to position [264, 0]
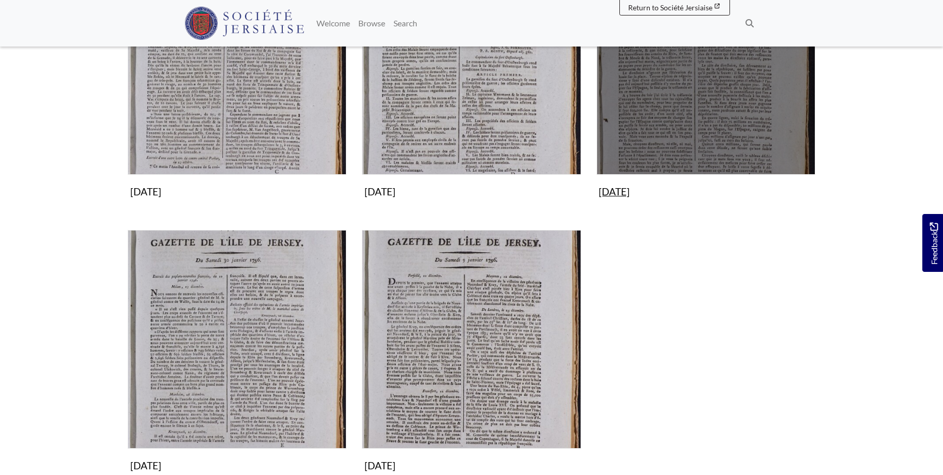
click at [706, 88] on img "Subcollection" at bounding box center [705, 65] width 219 height 219
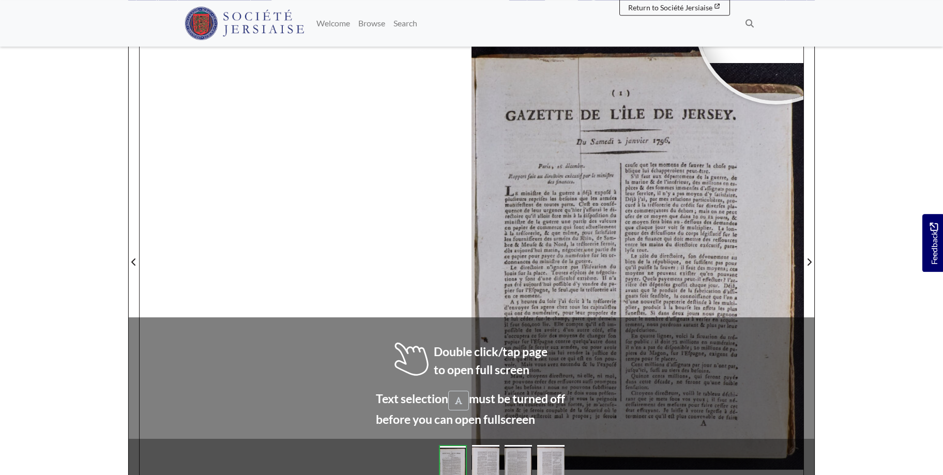
scroll to position [141, 0]
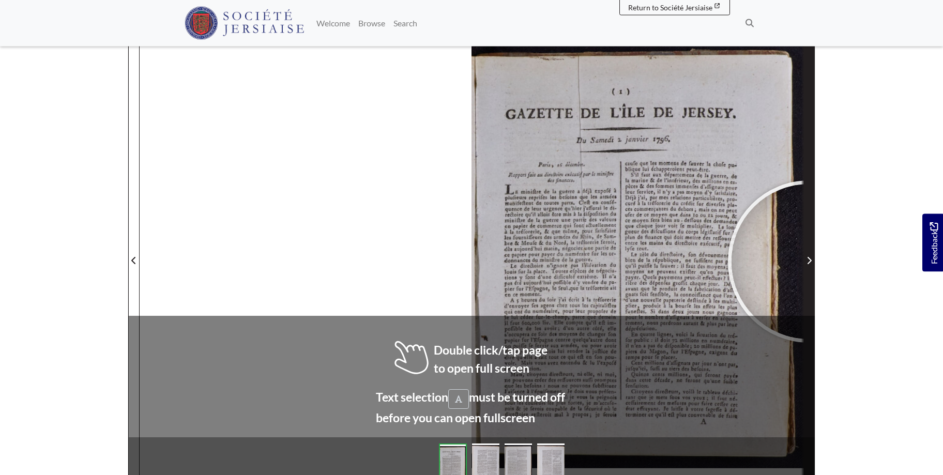
click at [809, 261] on icon "Next Page" at bounding box center [808, 260] width 5 height 8
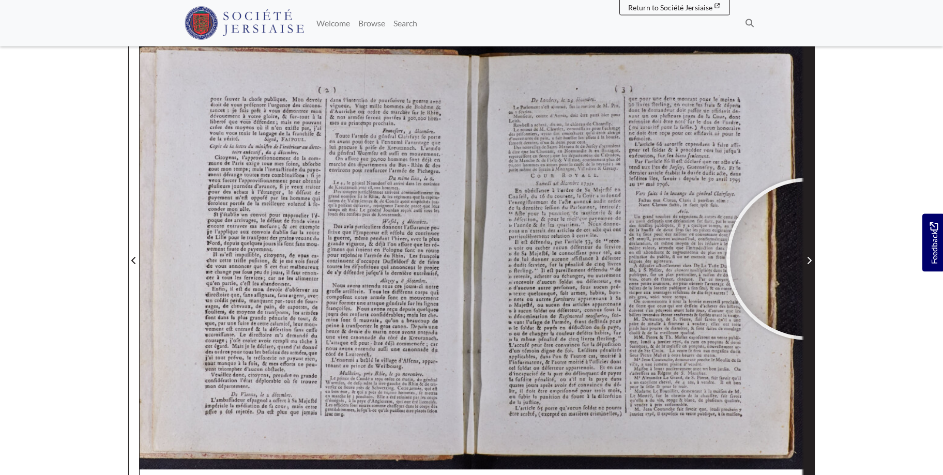
click at [807, 259] on icon "Next Page" at bounding box center [808, 260] width 5 height 8
